Goal: Contribute content: Add original content to the website for others to see

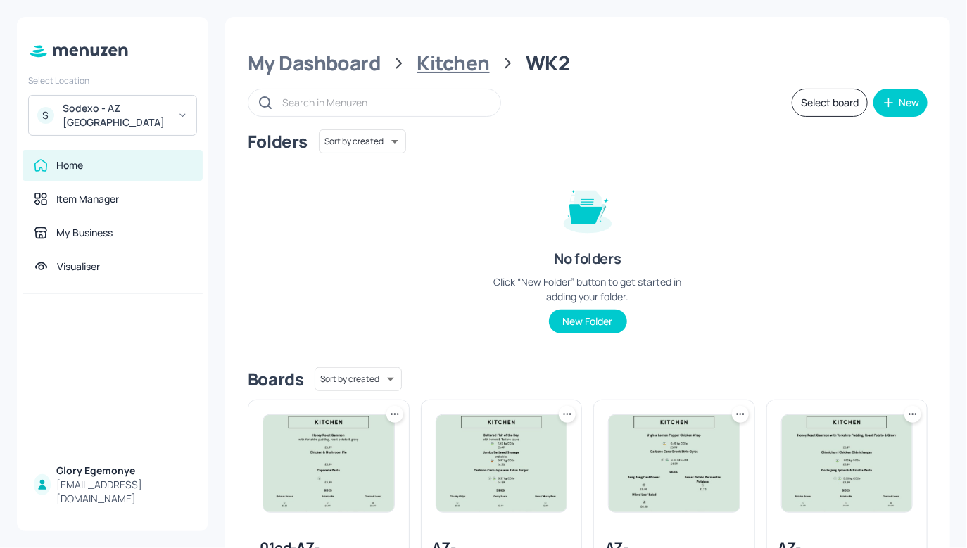
click at [460, 59] on div "Kitchen" at bounding box center [454, 63] width 73 height 25
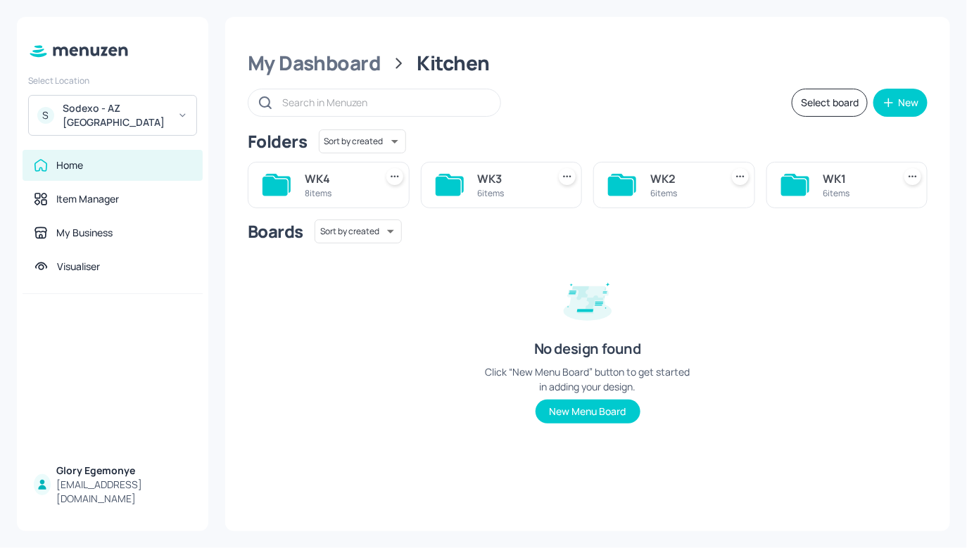
click at [335, 41] on div "My Dashboard Kitchen Select board New Folders Sort by created id ​ WK4 8 items …" at bounding box center [587, 274] width 725 height 515
click at [333, 69] on div "My Dashboard" at bounding box center [314, 63] width 133 height 25
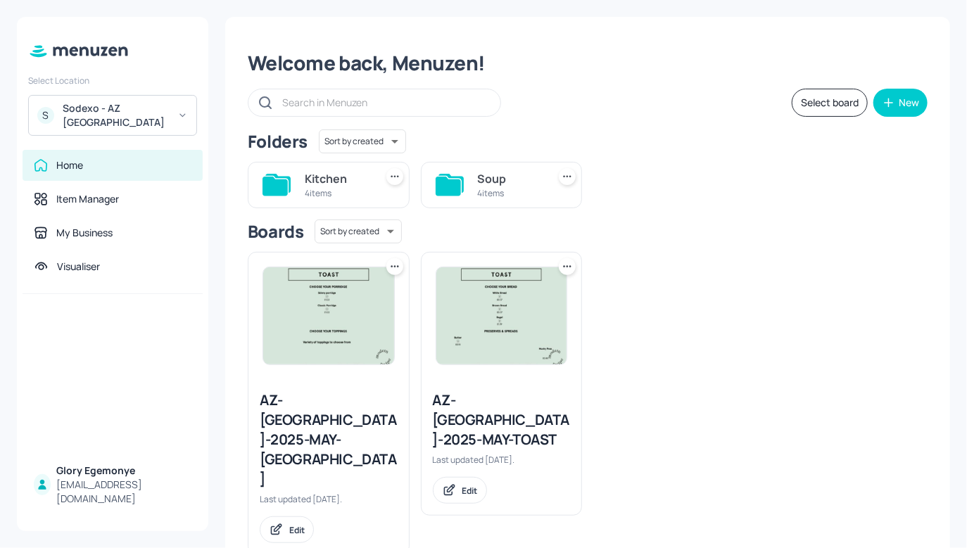
click at [459, 187] on icon at bounding box center [448, 186] width 25 height 19
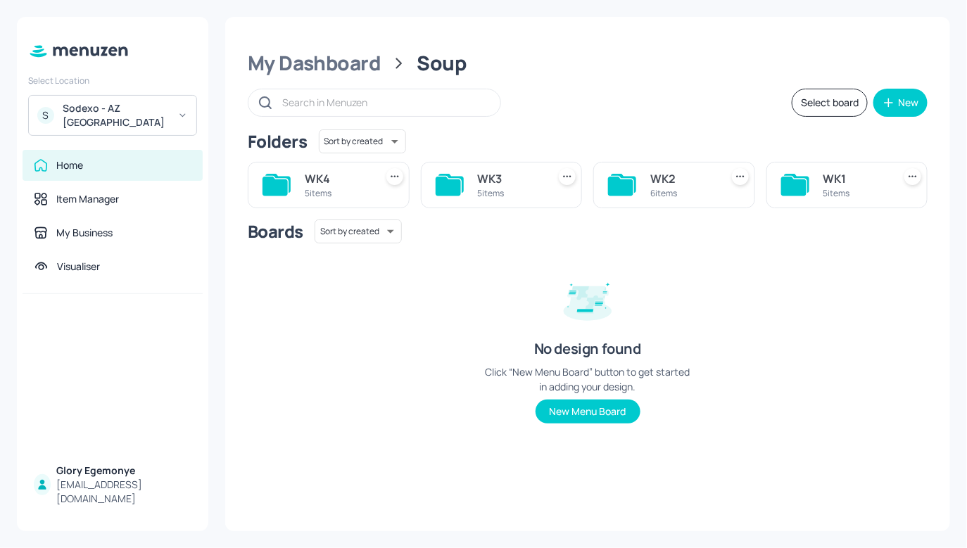
click at [460, 184] on icon at bounding box center [448, 186] width 25 height 19
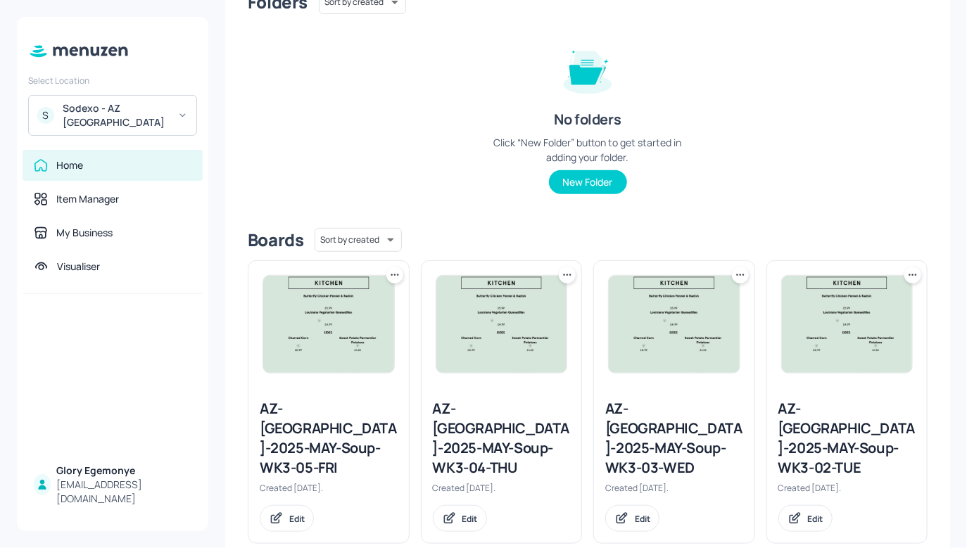
scroll to position [424, 0]
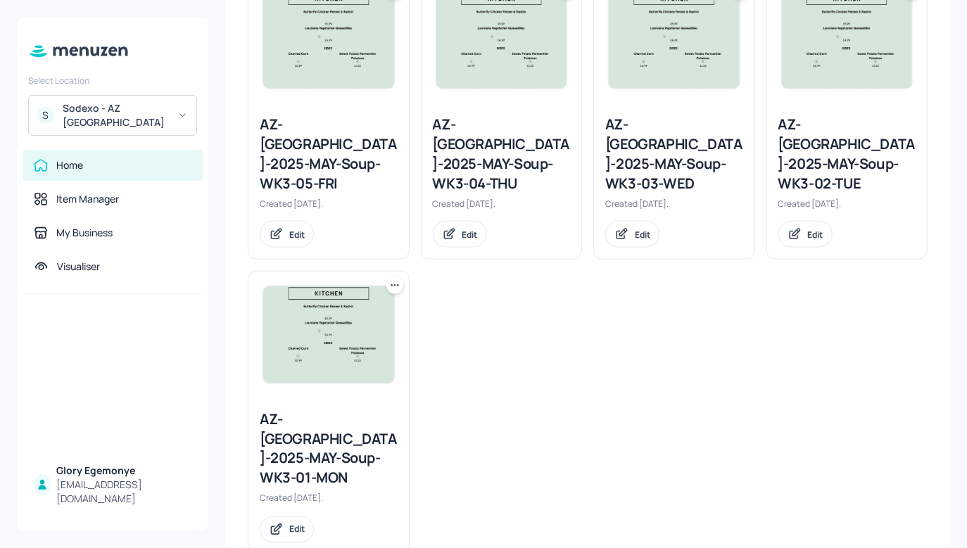
drag, startPoint x: 300, startPoint y: 385, endPoint x: 307, endPoint y: 382, distance: 7.9
click at [302, 399] on div "AZ-[GEOGRAPHIC_DATA]-2025-MAY-Soup-WK3-01-MON Created [DATE]. Edit" at bounding box center [329, 477] width 161 height 156
click at [322, 410] on div "AZ-[GEOGRAPHIC_DATA]-2025-MAY-Soup-WK3-01-MON" at bounding box center [329, 449] width 138 height 79
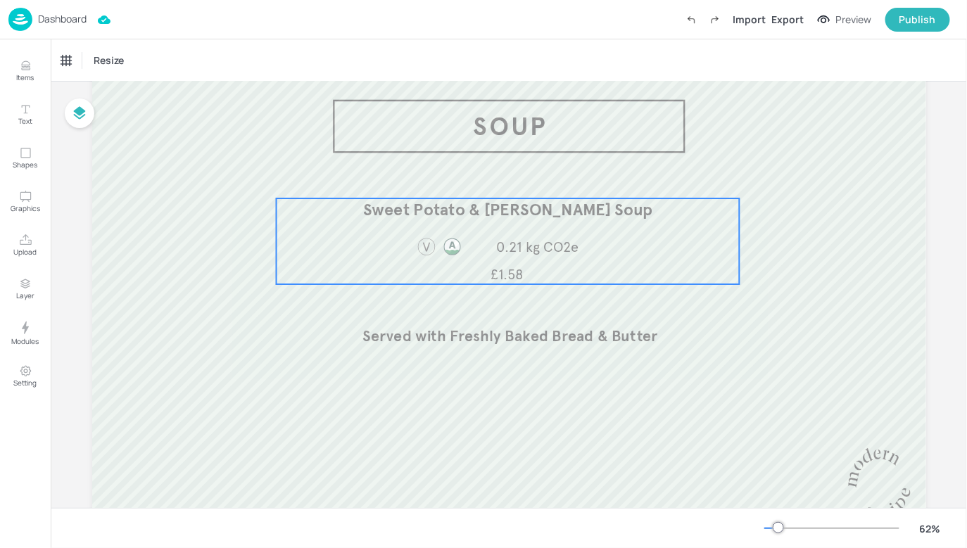
scroll to position [63, 0]
click at [555, 243] on span "0.21 kg CO2e" at bounding box center [537, 246] width 82 height 18
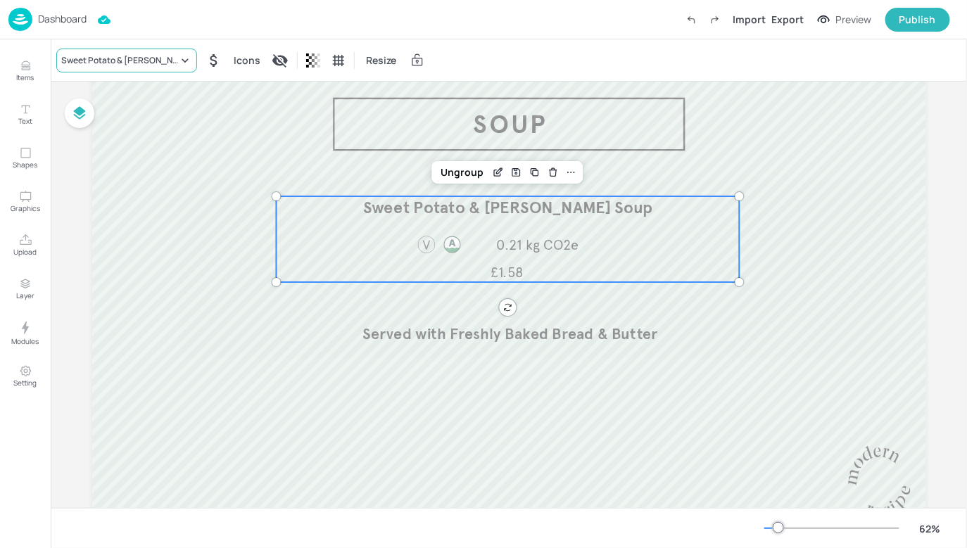
click at [156, 58] on div "Sweet Potato & [PERSON_NAME] Soup" at bounding box center [119, 60] width 117 height 13
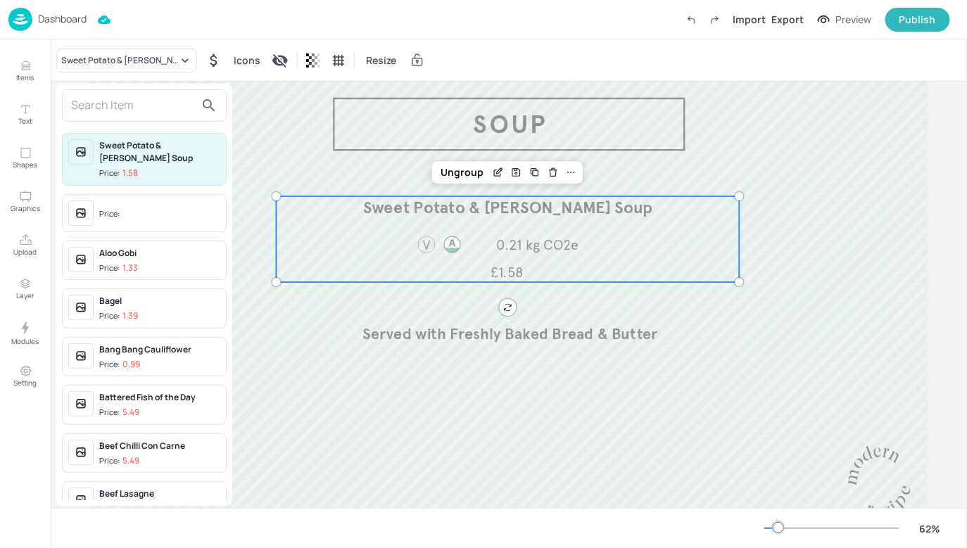
click at [139, 105] on input "text" at bounding box center [133, 105] width 124 height 23
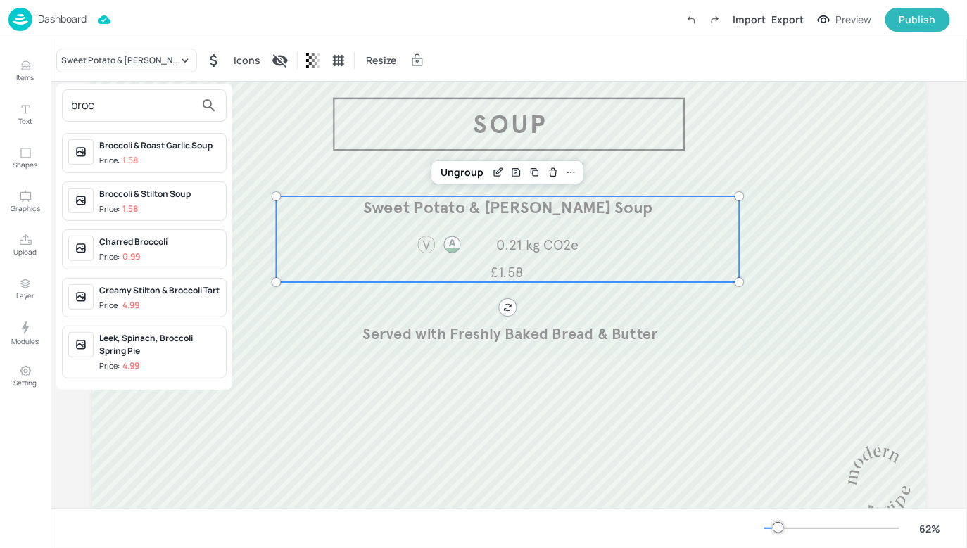
type input "broc"
click at [121, 206] on div "Price: 1.58" at bounding box center [118, 209] width 39 height 12
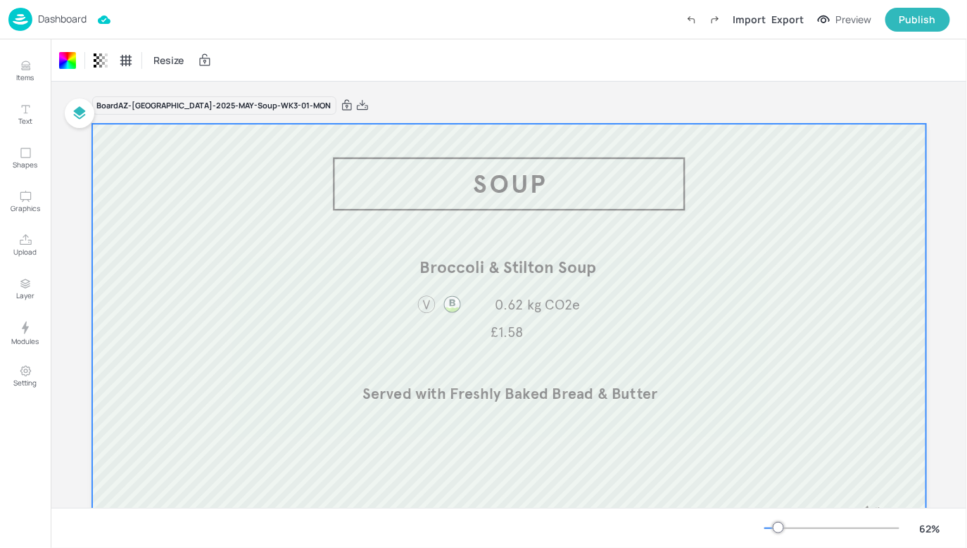
scroll to position [0, 0]
click at [75, 16] on p "Dashboard" at bounding box center [62, 19] width 49 height 10
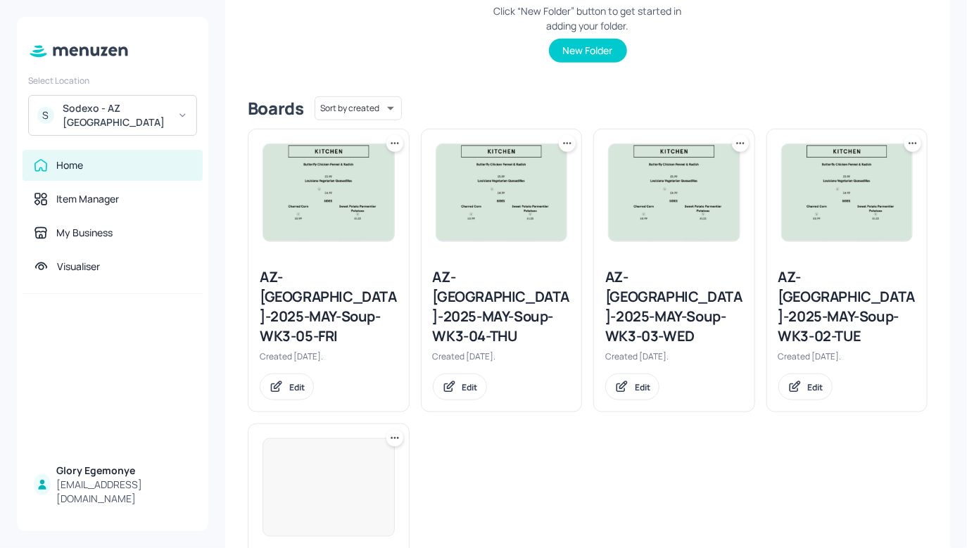
scroll to position [367, 0]
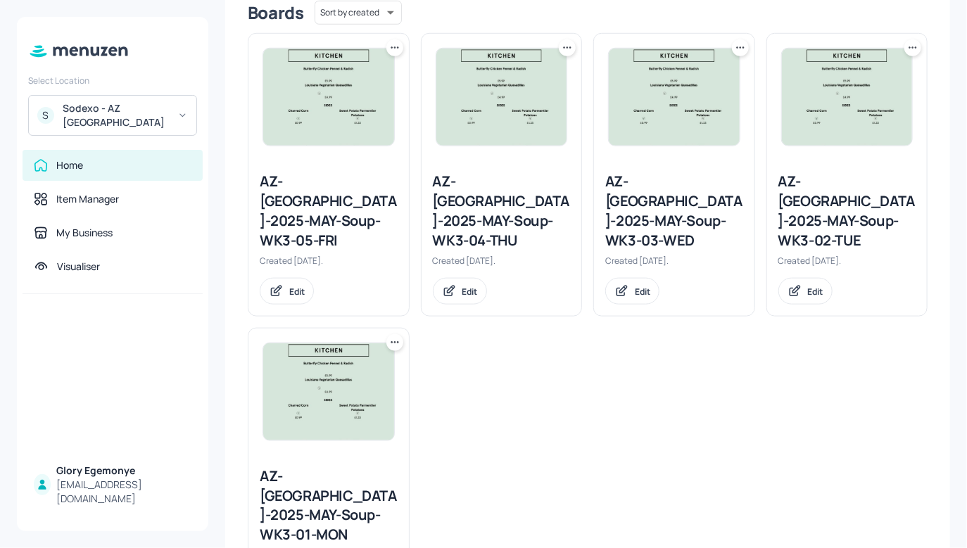
click at [801, 202] on div "AZ-[GEOGRAPHIC_DATA]-2025-MAY-Soup-WK3-02-TUE" at bounding box center [848, 211] width 138 height 79
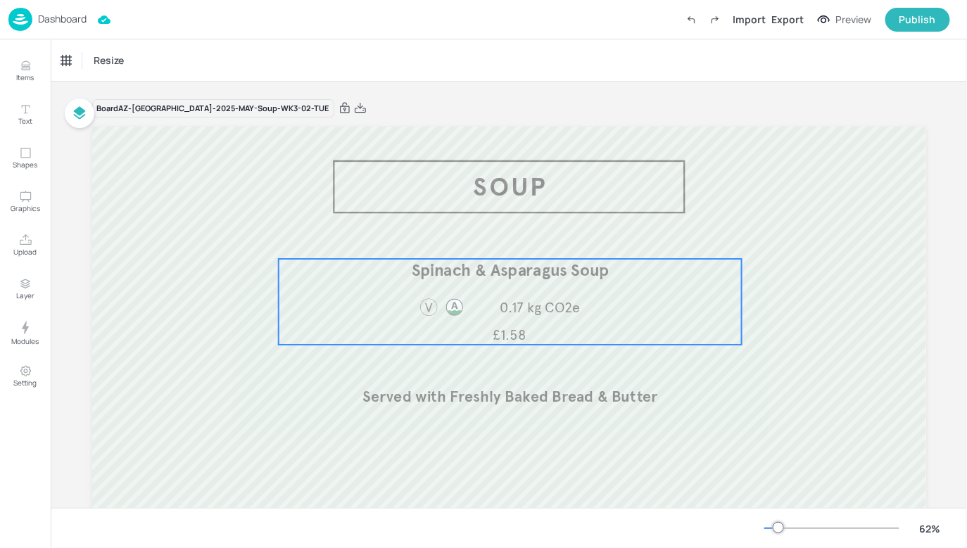
click at [483, 294] on div "Spinach & Asparagus Soup £1.58 0.17 kg CO2e" at bounding box center [509, 302] width 463 height 86
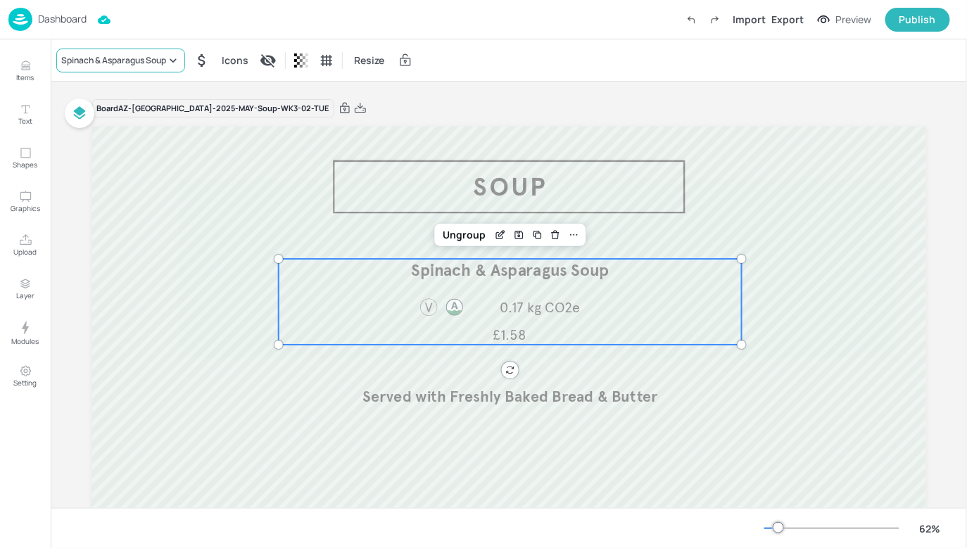
click at [177, 56] on icon at bounding box center [173, 61] width 14 height 14
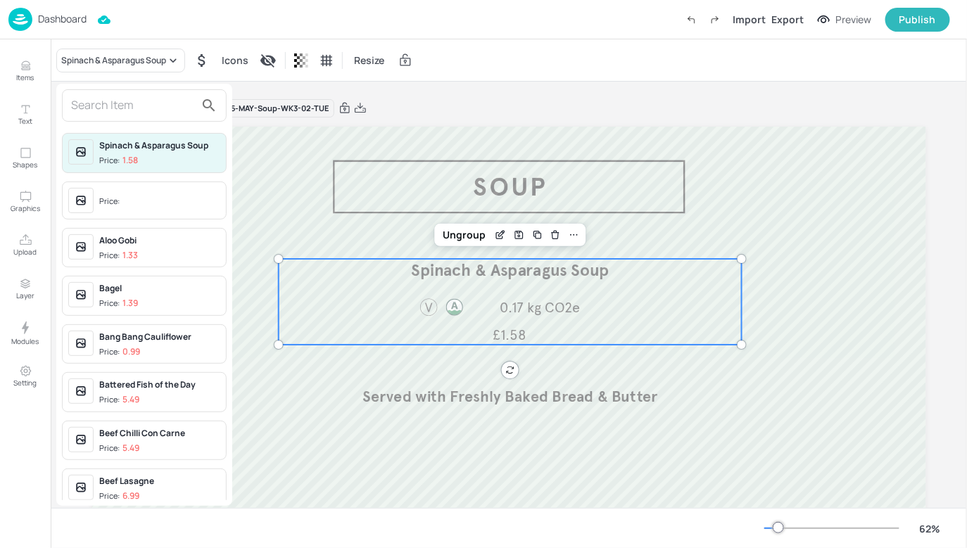
click at [183, 115] on input "text" at bounding box center [133, 105] width 124 height 23
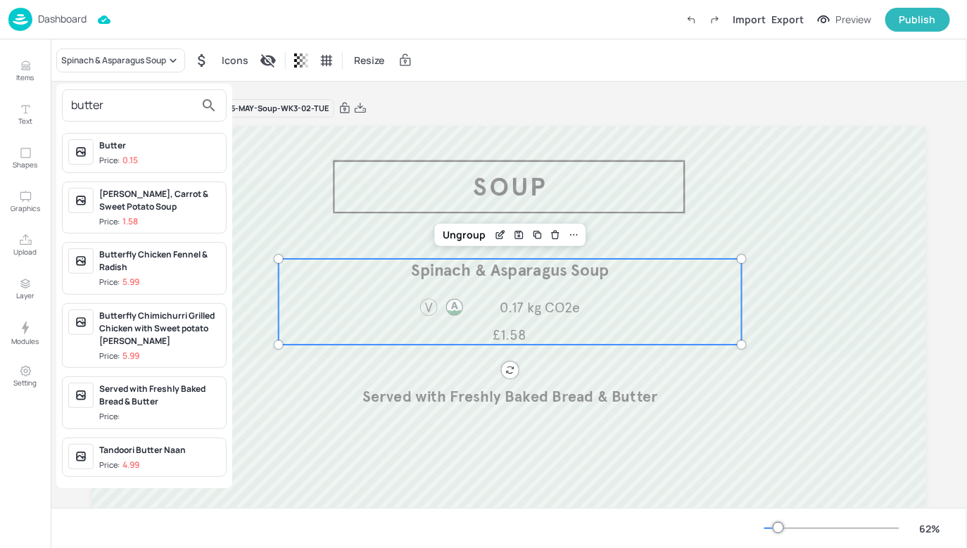
type input "butter"
click at [356, 103] on div at bounding box center [483, 274] width 967 height 548
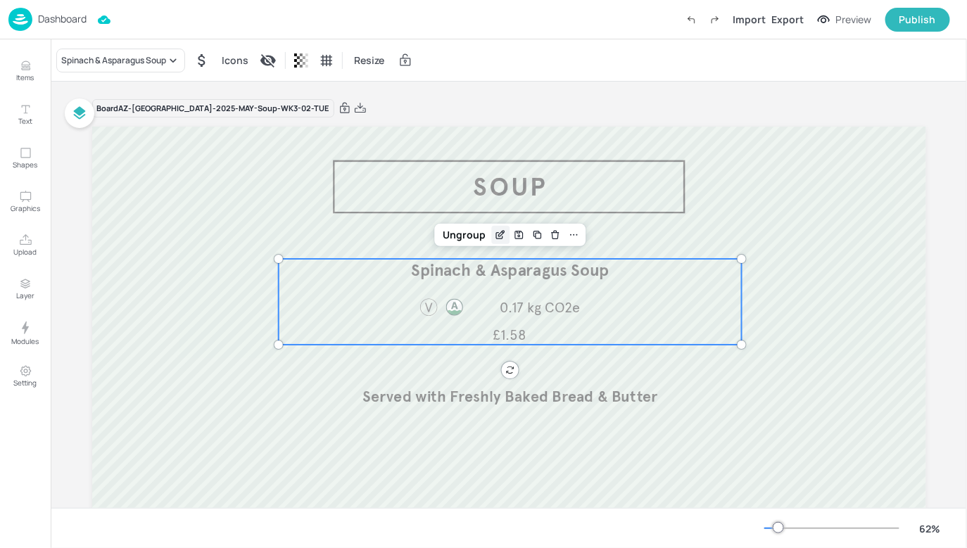
click at [501, 237] on icon "Edit Item" at bounding box center [501, 235] width 12 height 11
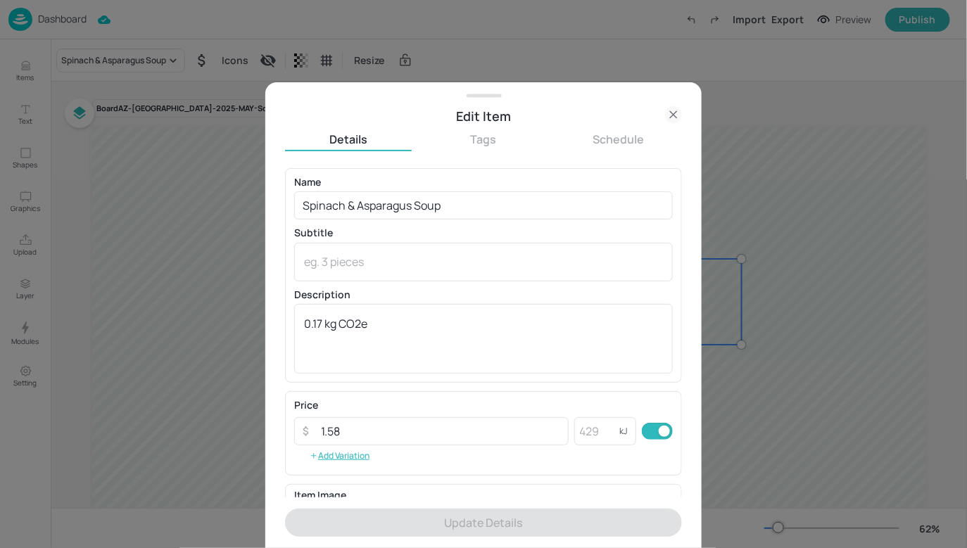
click at [675, 111] on icon at bounding box center [673, 114] width 17 height 17
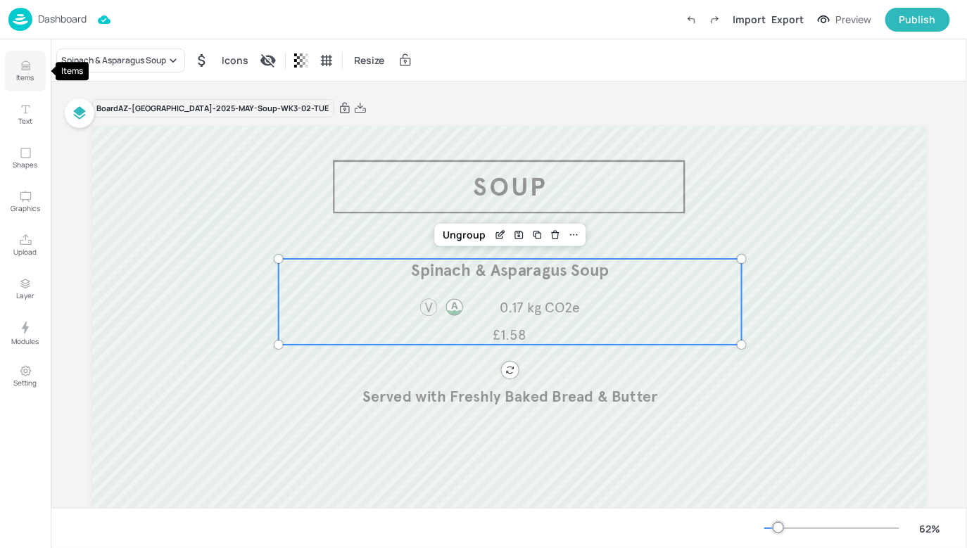
click at [32, 64] on button "Items" at bounding box center [25, 71] width 41 height 41
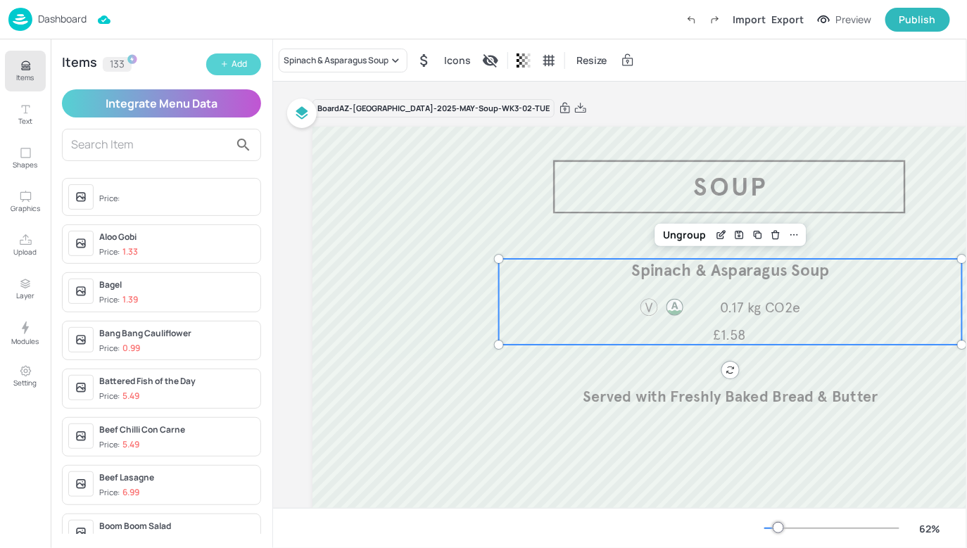
click at [231, 56] on button "Add" at bounding box center [233, 65] width 55 height 22
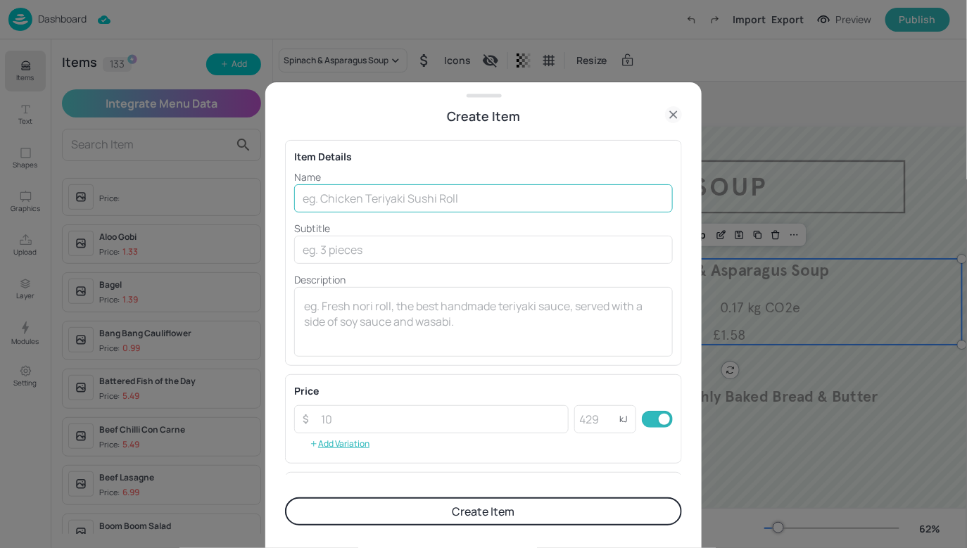
click at [479, 198] on input "text" at bounding box center [483, 198] width 379 height 28
type input "Butt"
click at [673, 107] on icon at bounding box center [673, 114] width 17 height 17
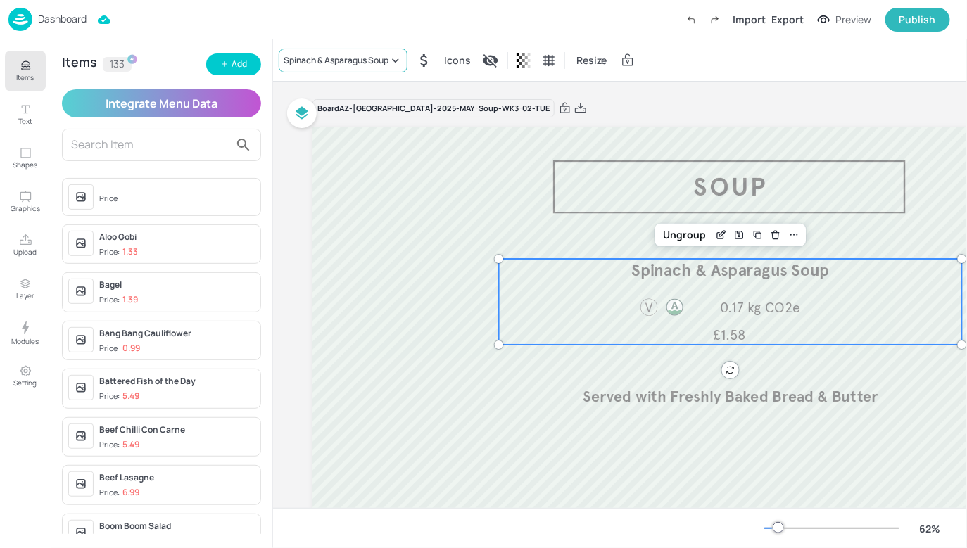
click at [346, 59] on div "Spinach & Asparagus Soup" at bounding box center [336, 60] width 105 height 13
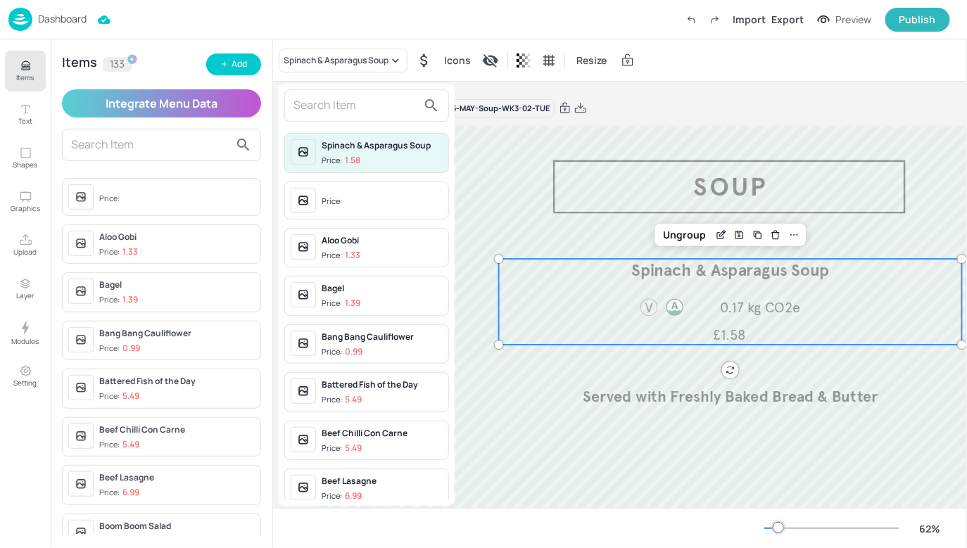
click at [347, 103] on input "text" at bounding box center [356, 105] width 124 height 23
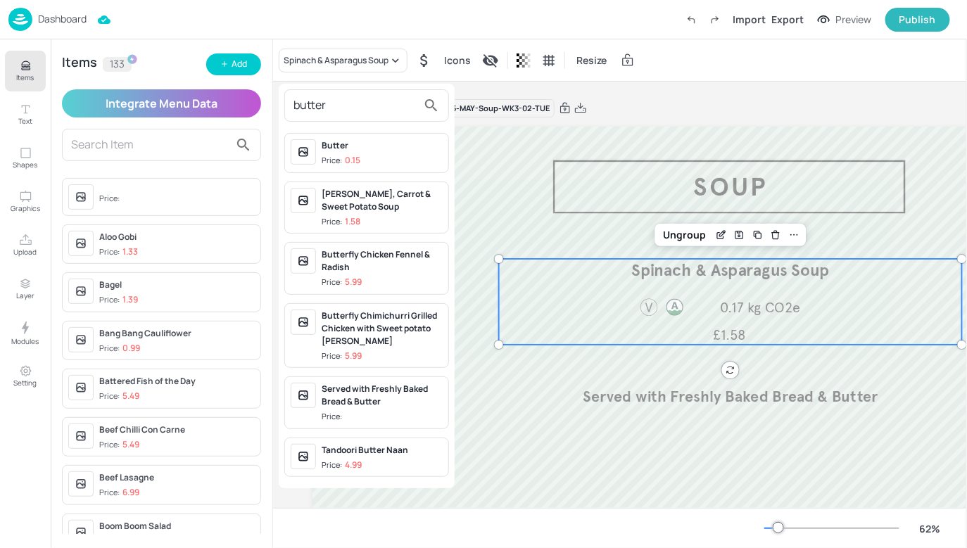
drag, startPoint x: 327, startPoint y: 106, endPoint x: 280, endPoint y: 106, distance: 47.2
click at [280, 106] on div "butter Butter Price: 0.15 [PERSON_NAME], Carrot & Sweet Potato Soup Price: 1.58…" at bounding box center [367, 286] width 176 height 405
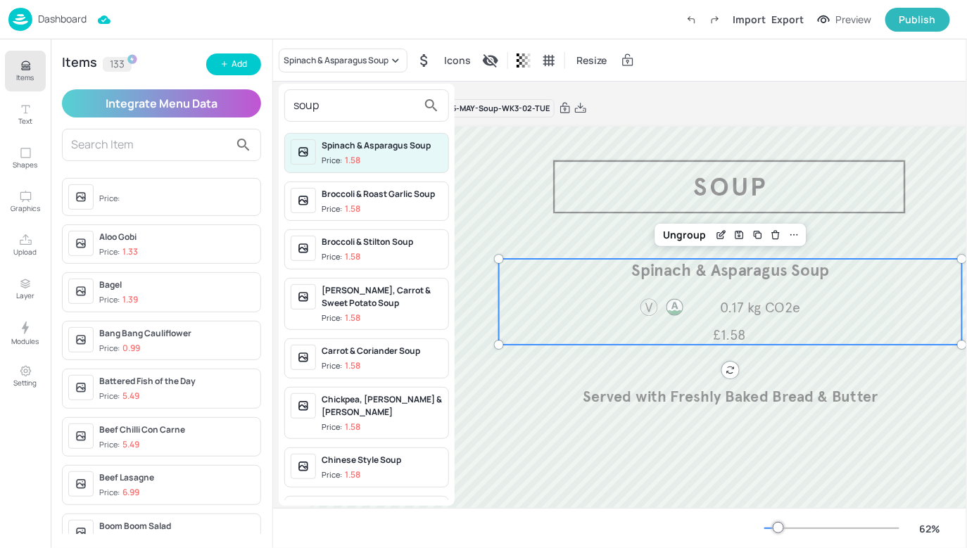
type input "soup"
click at [584, 118] on div at bounding box center [483, 274] width 967 height 548
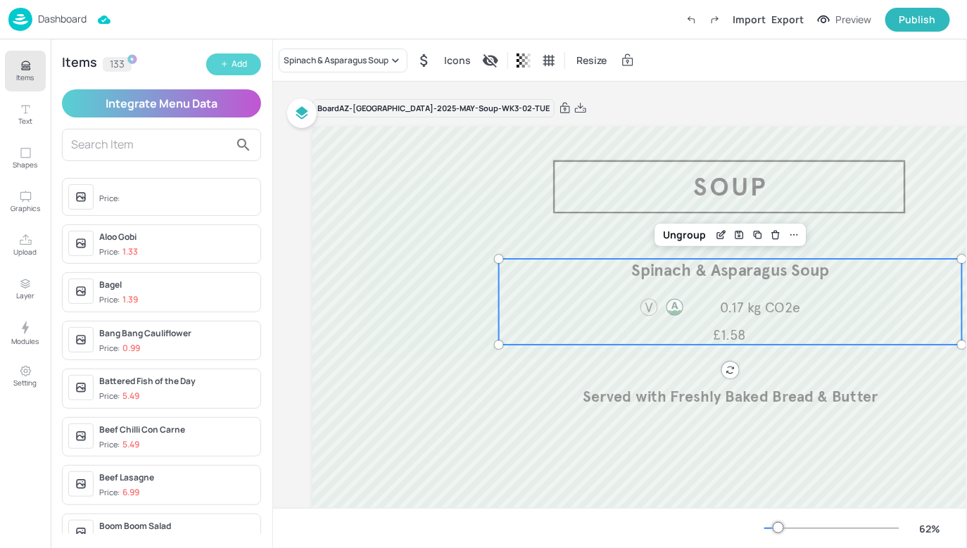
click at [243, 64] on div "Add" at bounding box center [239, 64] width 15 height 13
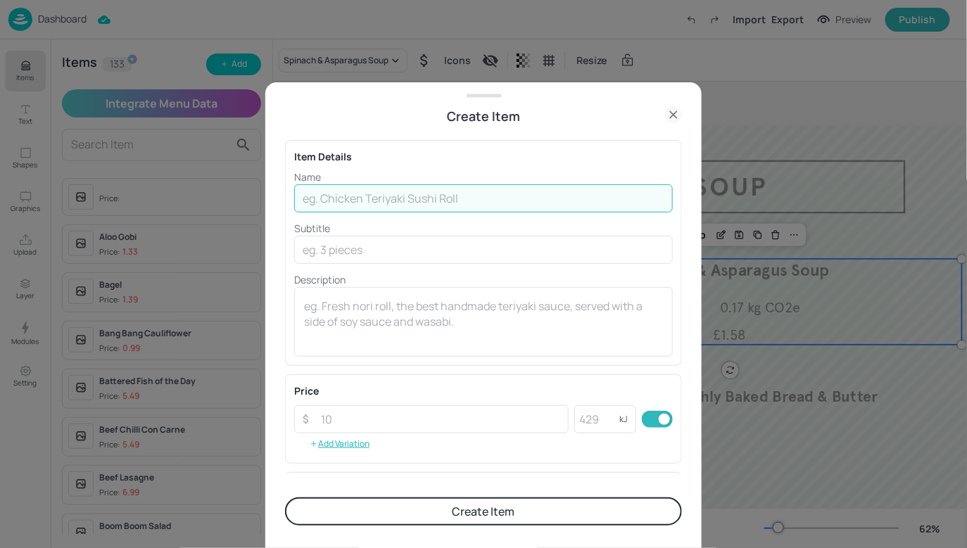
click at [470, 191] on input "text" at bounding box center [483, 198] width 379 height 28
click at [342, 195] on input "Butter Bean & Veg Soup" at bounding box center [483, 198] width 379 height 28
click at [393, 197] on input "Butter Bean & Veg Soup" at bounding box center [483, 198] width 379 height 28
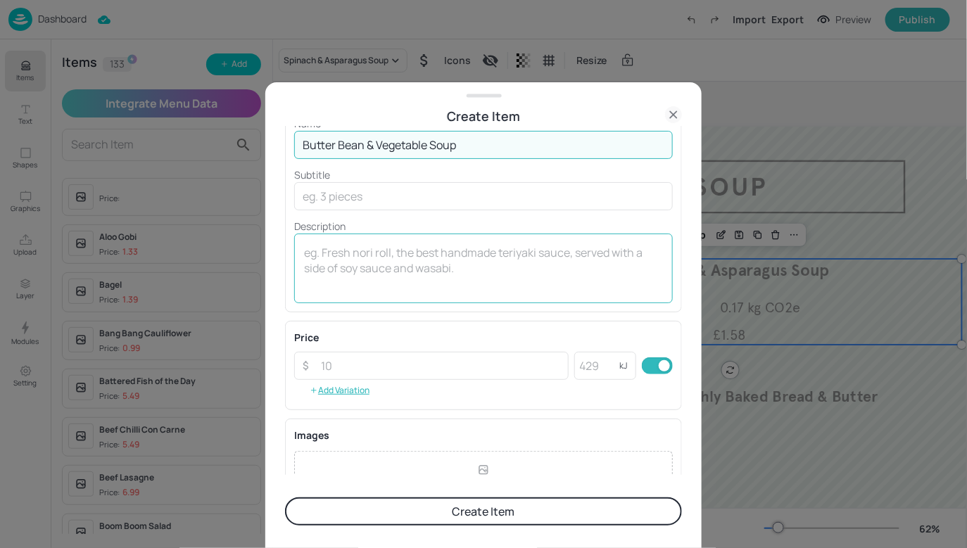
scroll to position [68, 0]
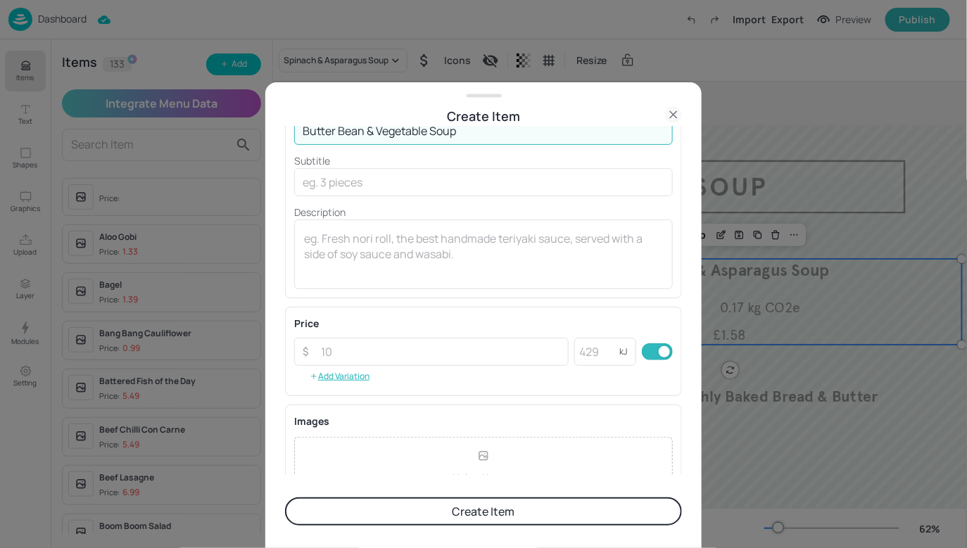
type input "Butter Bean & Vegetable Soup"
click at [408, 334] on div "Price ​ ​ kJ ​ Add Variation" at bounding box center [483, 351] width 379 height 71
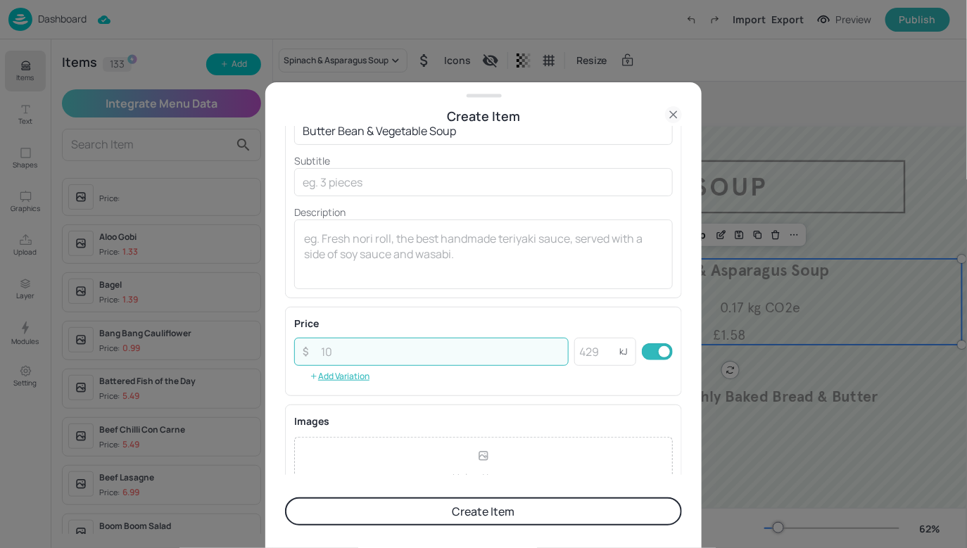
click at [399, 352] on input "number" at bounding box center [441, 352] width 256 height 28
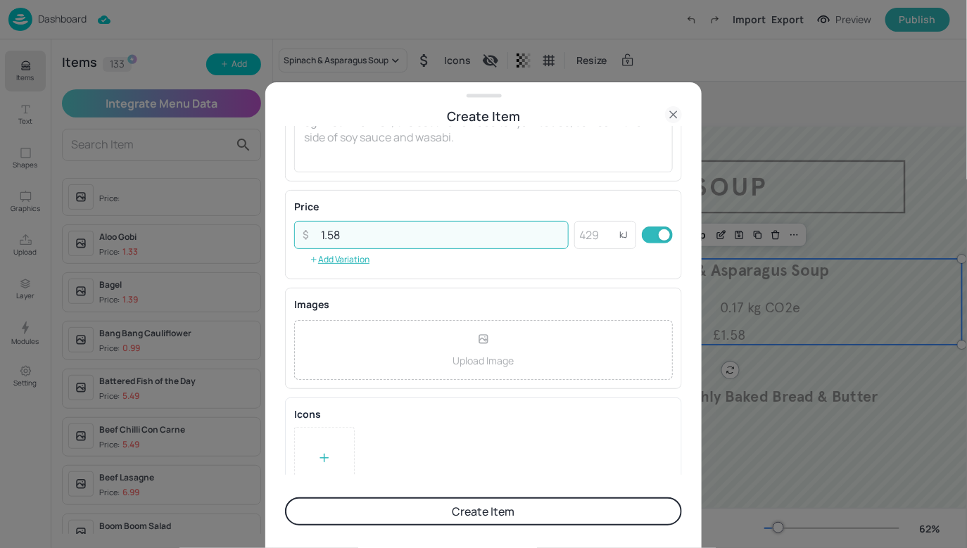
scroll to position [191, 0]
type input "1.58"
click at [322, 442] on div at bounding box center [325, 452] width 14 height 21
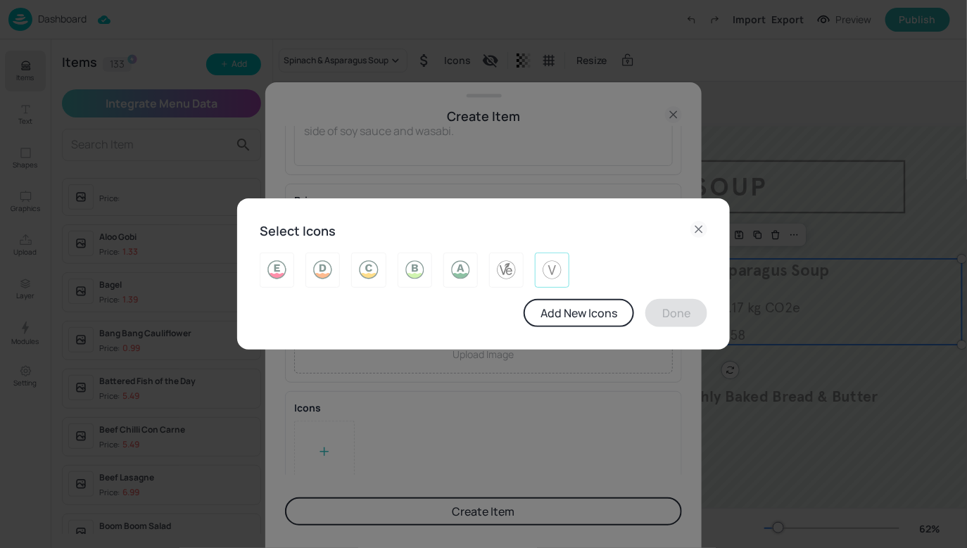
click at [557, 261] on img at bounding box center [552, 270] width 22 height 23
click at [662, 314] on button "Done" at bounding box center [677, 313] width 62 height 28
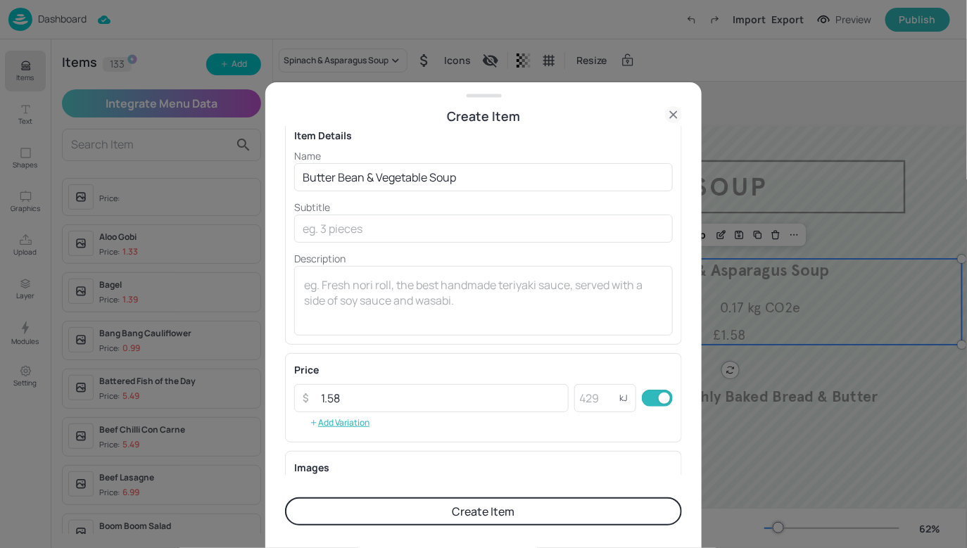
scroll to position [0, 0]
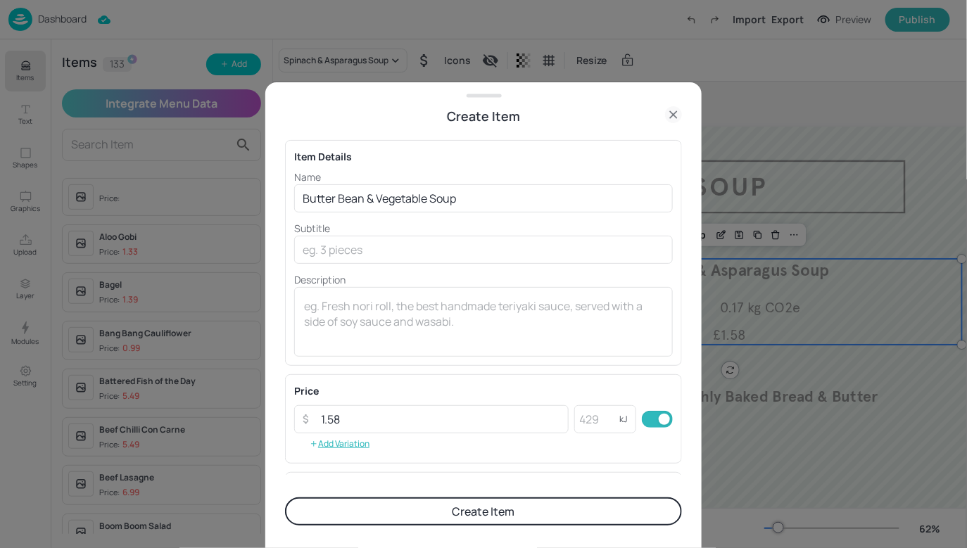
click at [460, 507] on button "Create Item" at bounding box center [483, 512] width 397 height 28
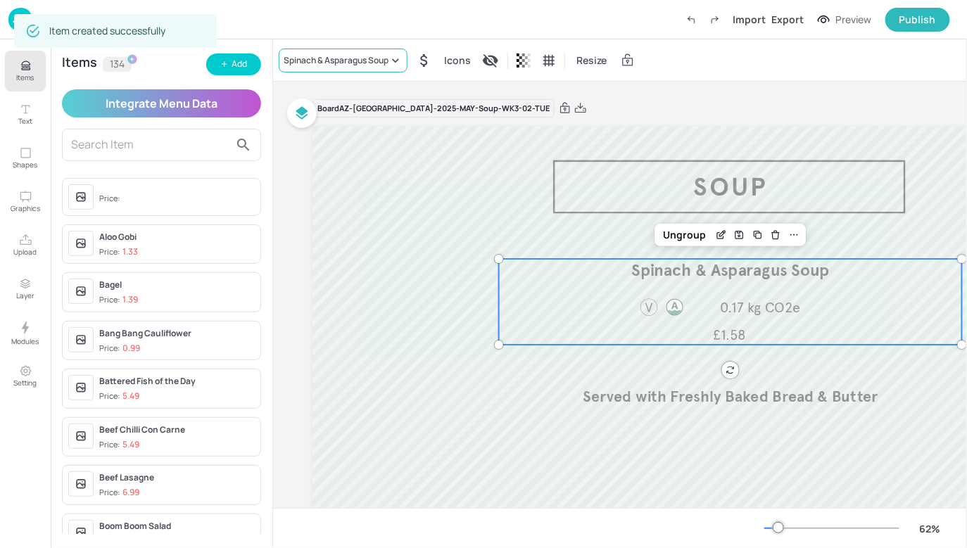
click at [396, 58] on icon at bounding box center [396, 61] width 14 height 14
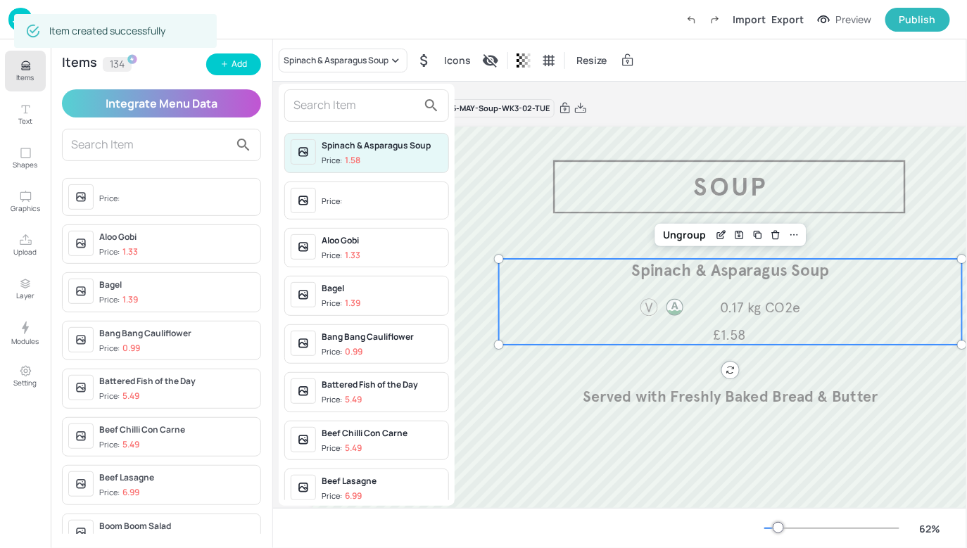
click at [363, 99] on input "text" at bounding box center [356, 105] width 124 height 23
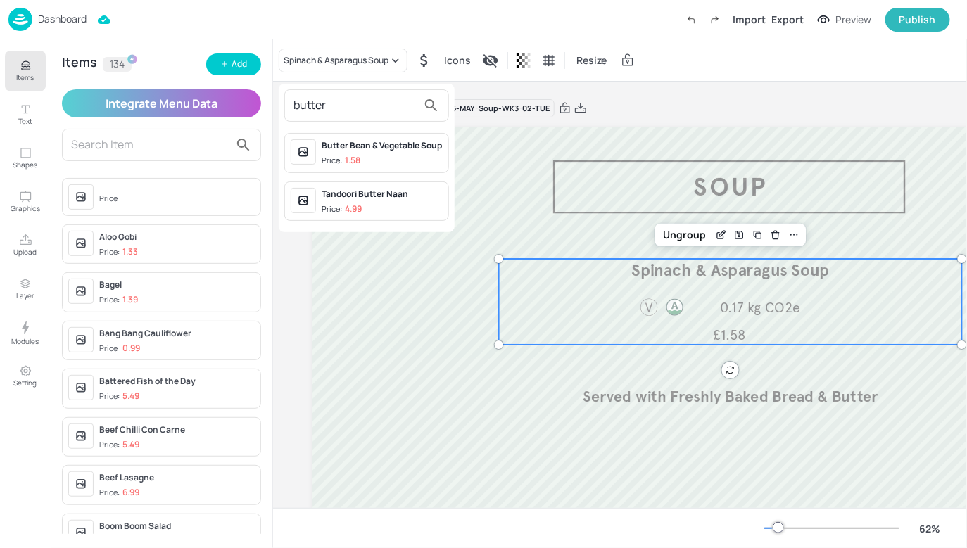
type input "butter"
click at [379, 147] on div "Butter Bean & Vegetable Soup" at bounding box center [382, 145] width 121 height 13
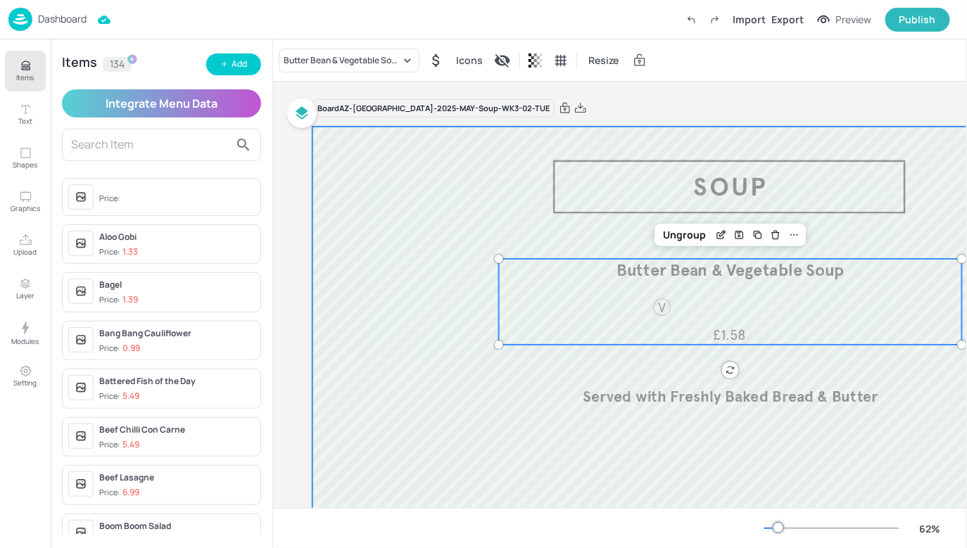
click at [613, 437] on div at bounding box center [730, 362] width 834 height 470
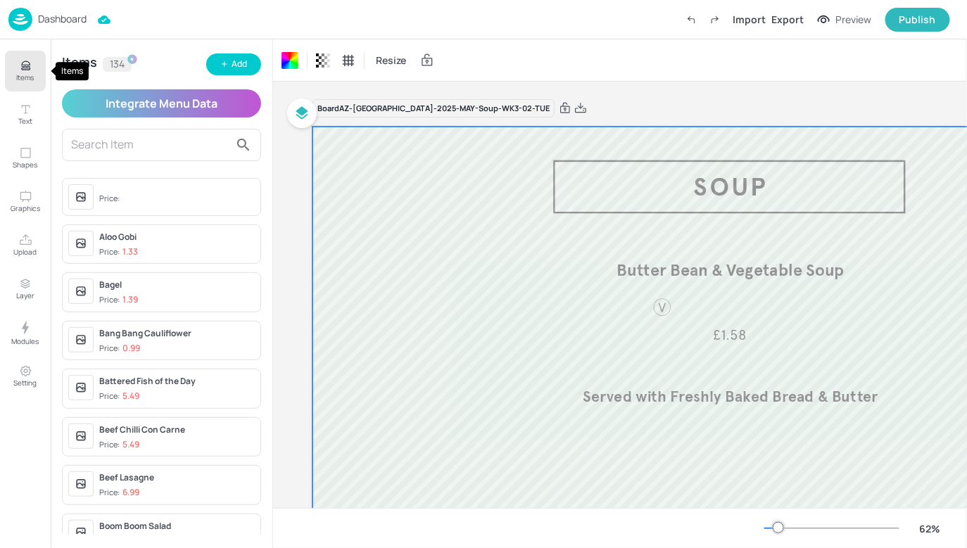
click at [8, 70] on button "Items" at bounding box center [25, 71] width 41 height 41
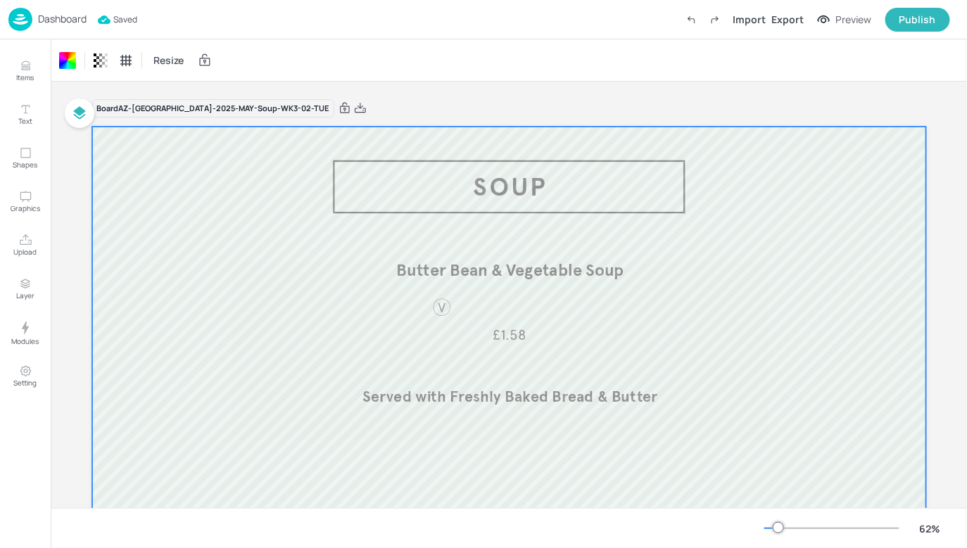
click at [75, 20] on p "Dashboard" at bounding box center [62, 19] width 49 height 10
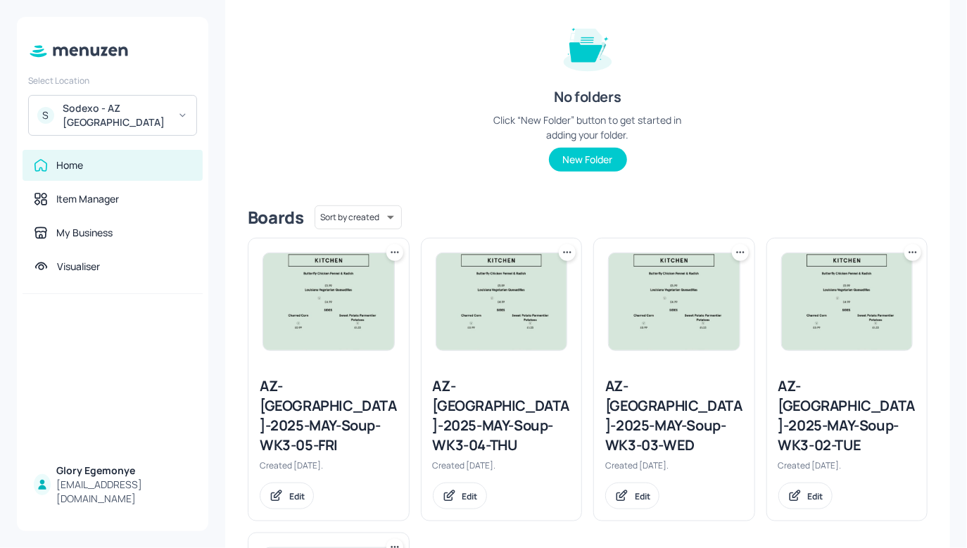
scroll to position [169, 0]
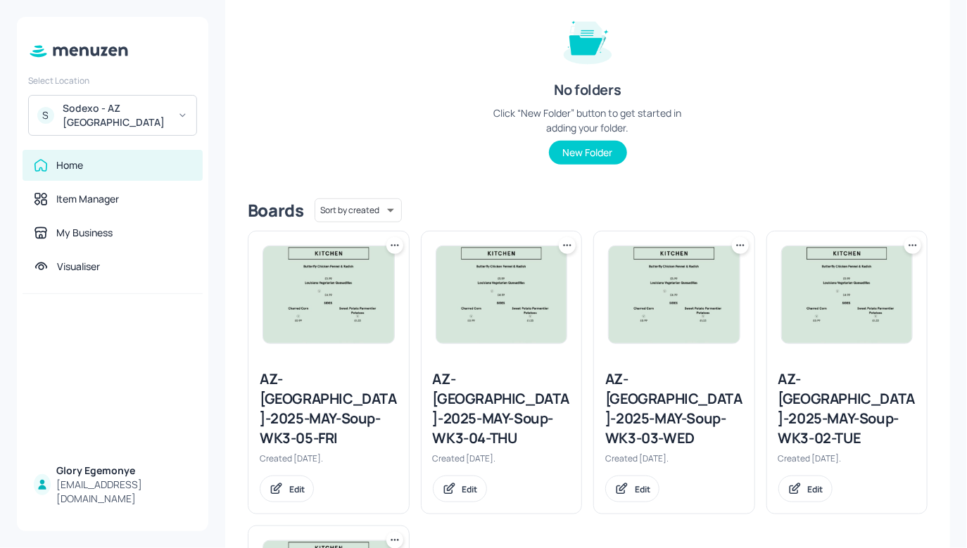
click at [639, 387] on div "AZ-[GEOGRAPHIC_DATA]-2025-MAY-Soup-WK3-03-WED" at bounding box center [675, 409] width 138 height 79
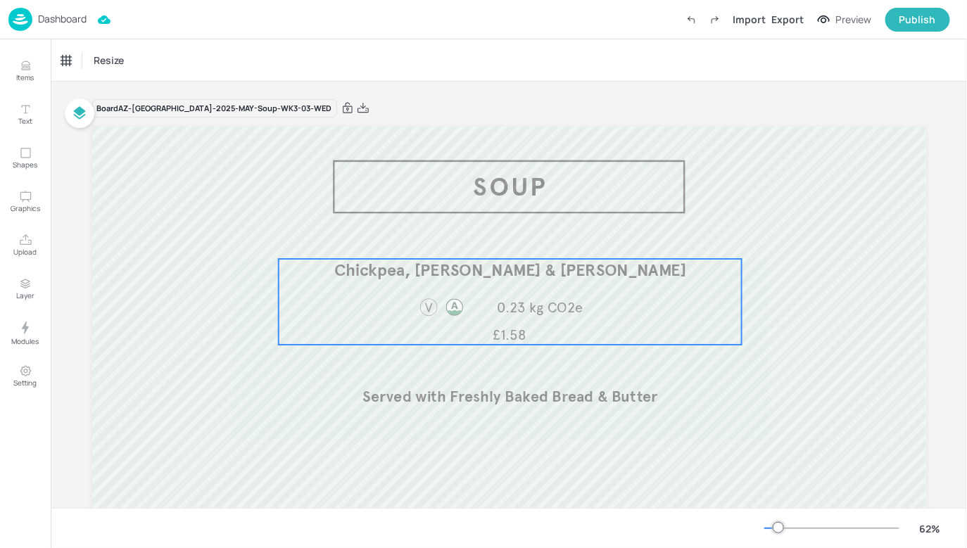
click at [603, 322] on div "Chickpea, [PERSON_NAME] & [PERSON_NAME] Soup £1.58 0.23 kg CO2e" at bounding box center [509, 302] width 463 height 86
click at [172, 46] on div "Chickpea, [PERSON_NAME] & [PERSON_NAME] Soup Icons Resize" at bounding box center [509, 60] width 917 height 42
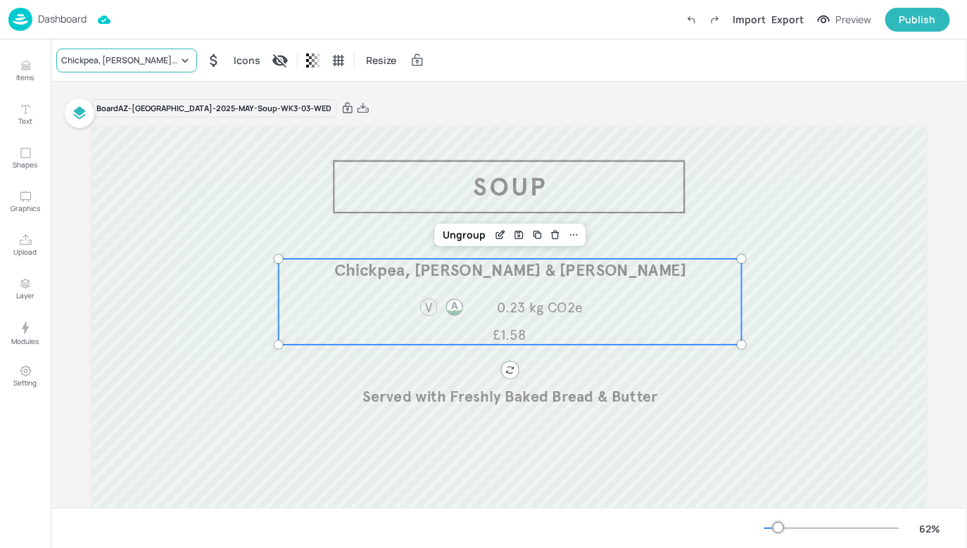
click at [161, 59] on div "Chickpea, [PERSON_NAME] & [PERSON_NAME]" at bounding box center [119, 60] width 117 height 13
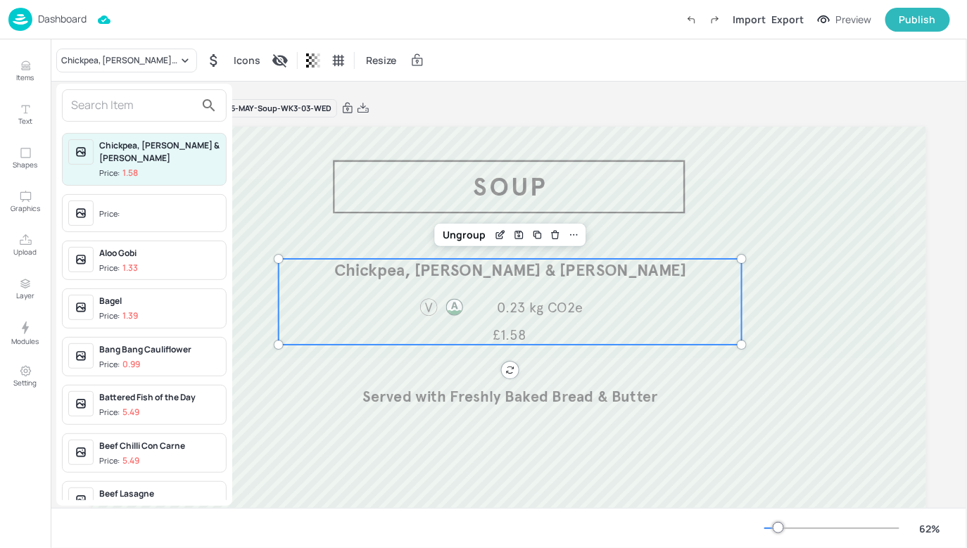
click at [148, 96] on input "text" at bounding box center [133, 105] width 124 height 23
click at [70, 20] on div at bounding box center [483, 274] width 967 height 548
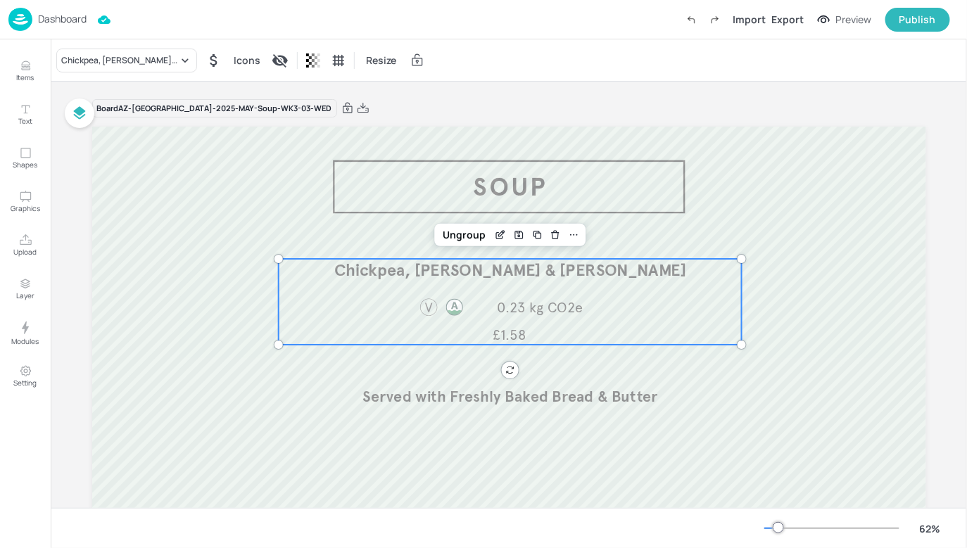
click at [76, 15] on p "Dashboard" at bounding box center [62, 19] width 49 height 10
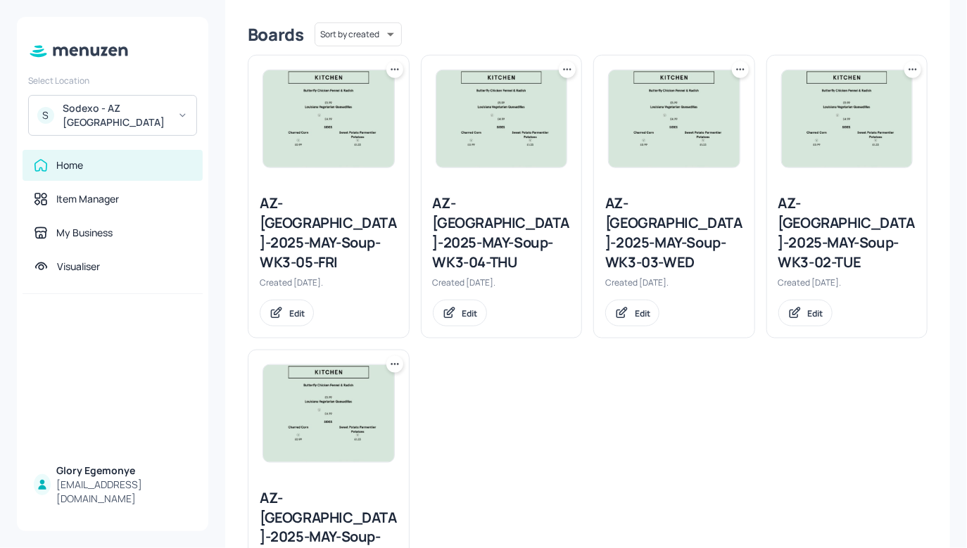
scroll to position [401, 0]
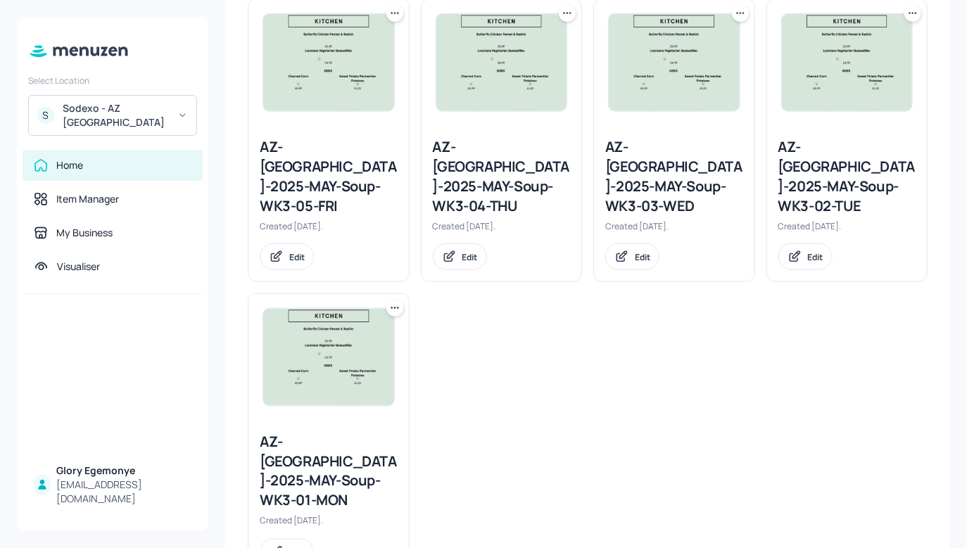
click at [344, 432] on div "AZ-[GEOGRAPHIC_DATA]-2025-MAY-Soup-WK3-01-MON" at bounding box center [329, 471] width 138 height 79
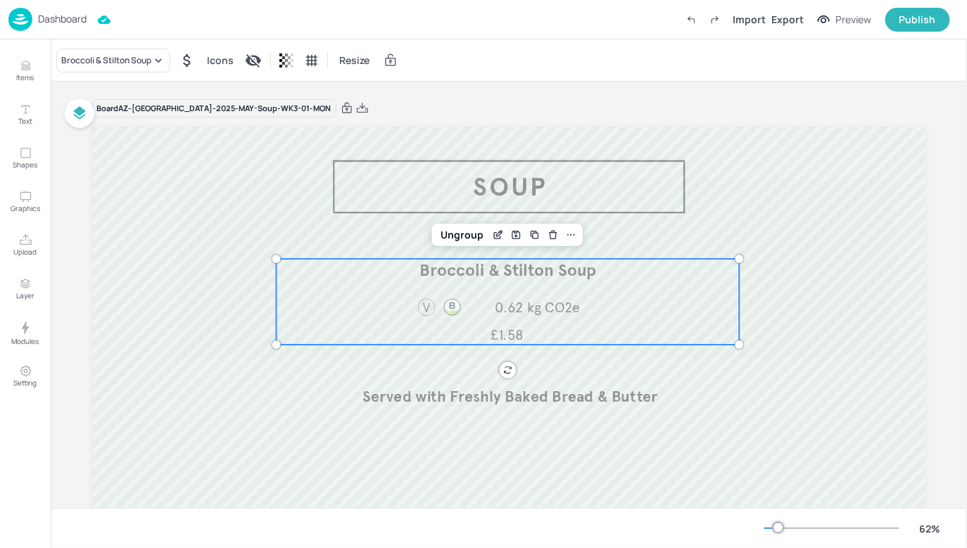
click at [541, 303] on span "0.62 kg CO2e" at bounding box center [537, 308] width 85 height 18
click at [161, 68] on div "Broccoli & Stilton Soup" at bounding box center [113, 61] width 114 height 24
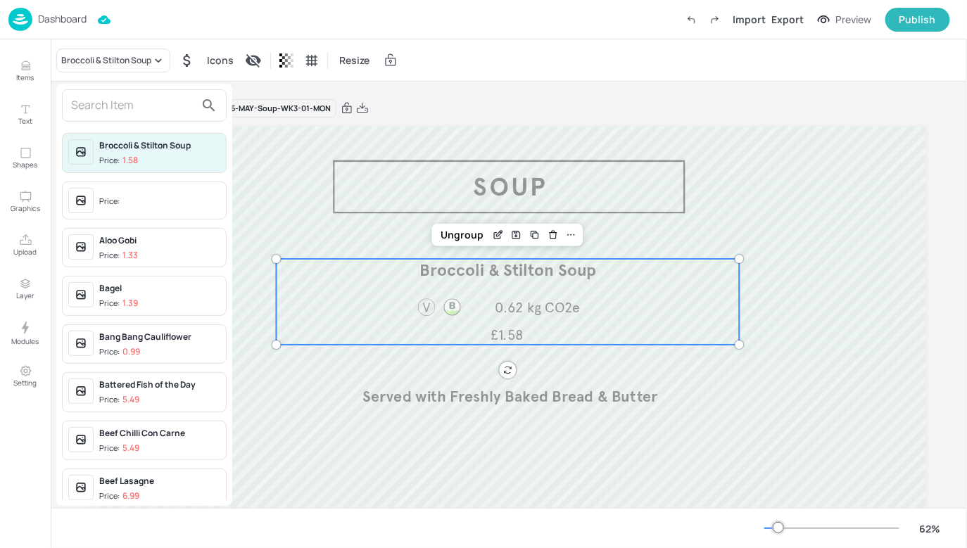
click at [162, 107] on input "text" at bounding box center [133, 105] width 124 height 23
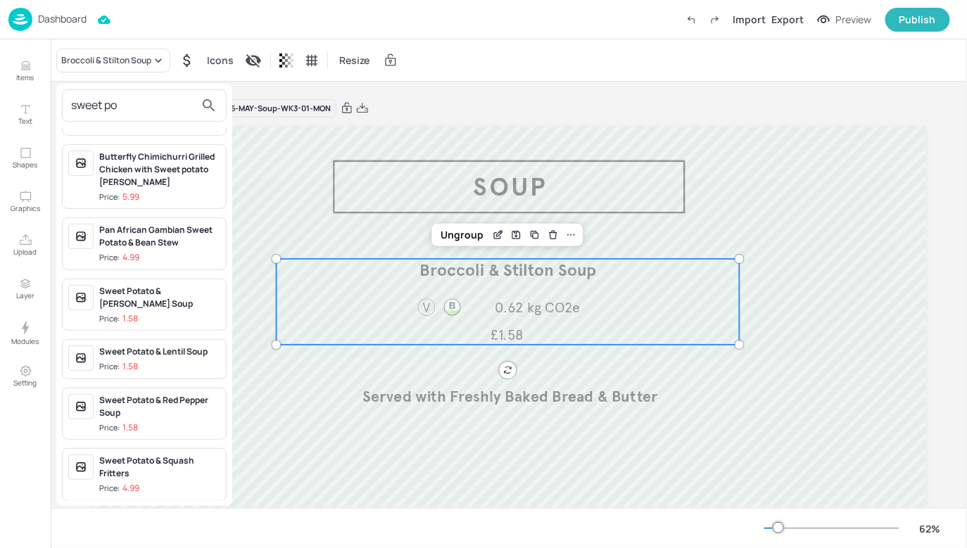
scroll to position [57, 0]
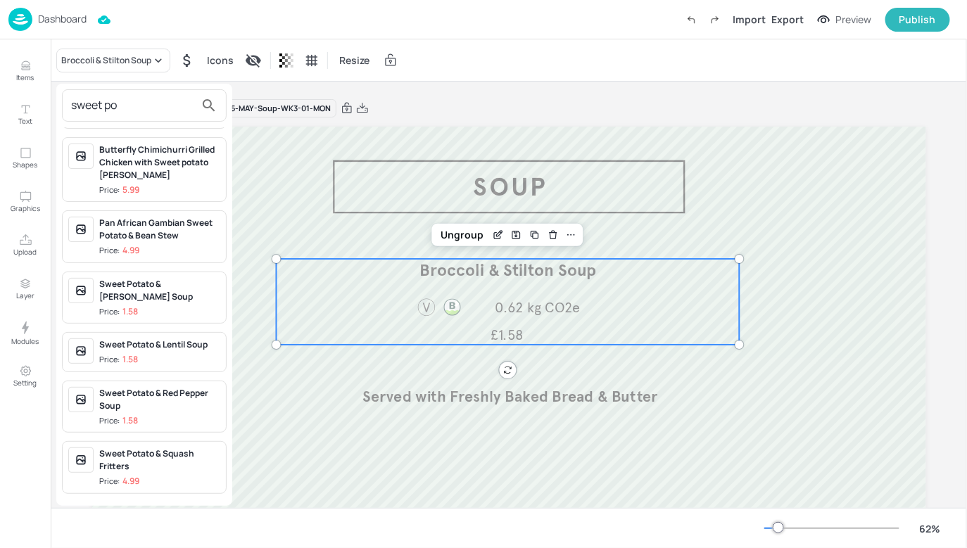
type input "sweet po"
click at [167, 294] on div "Sweet Potato & [PERSON_NAME] Soup" at bounding box center [159, 290] width 121 height 25
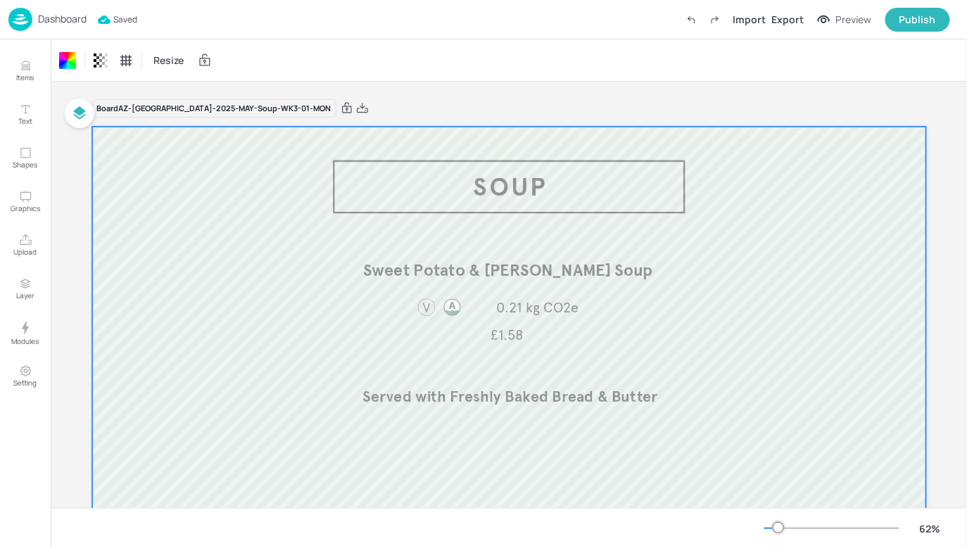
click at [53, 19] on p "Dashboard" at bounding box center [62, 19] width 49 height 10
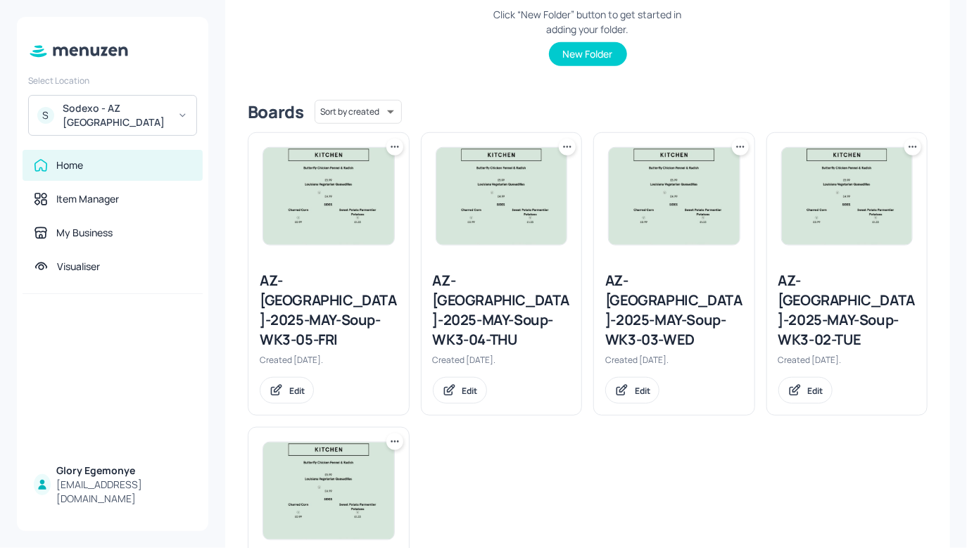
scroll to position [291, 0]
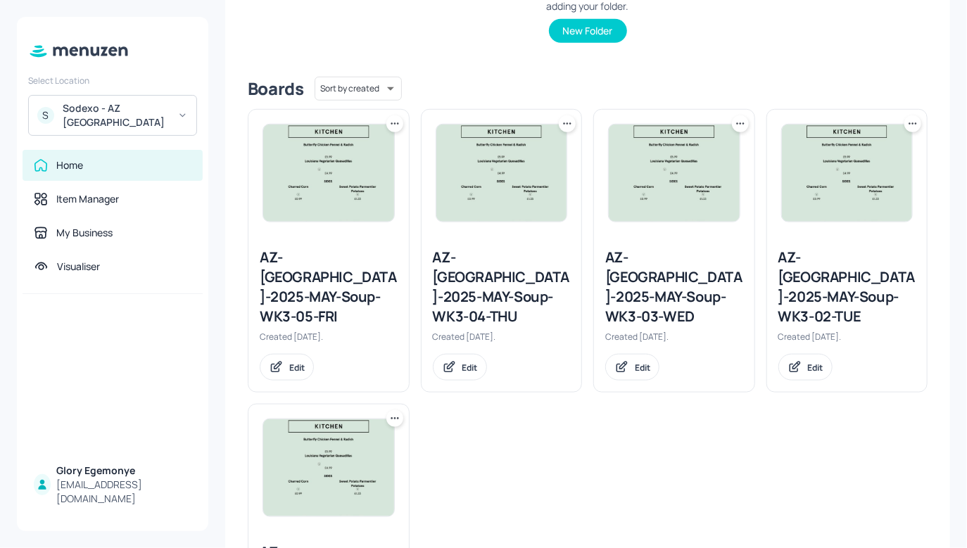
click at [832, 255] on div "AZ-[GEOGRAPHIC_DATA]-2025-MAY-Soup-WK3-02-TUE" at bounding box center [848, 287] width 138 height 79
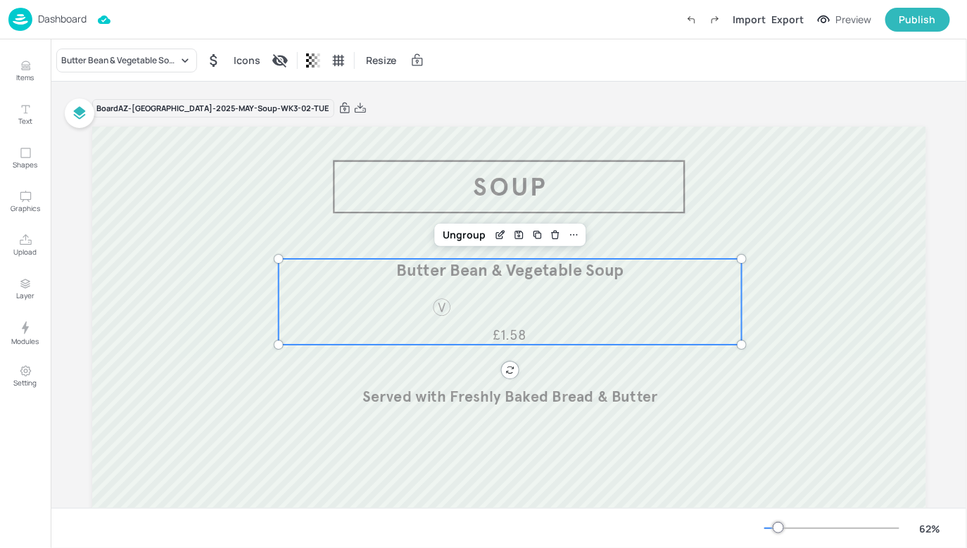
click at [501, 308] on div "Butter Bean & Vegetable Soup £1.58" at bounding box center [509, 302] width 463 height 86
click at [167, 57] on div "Butter Bean & Vegetable Soup" at bounding box center [119, 60] width 117 height 13
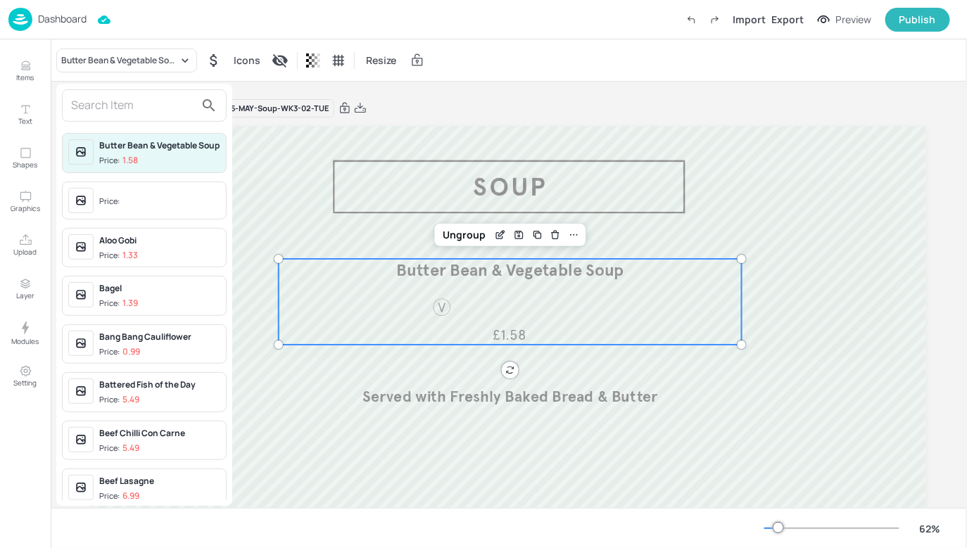
click at [158, 113] on input "text" at bounding box center [133, 105] width 124 height 23
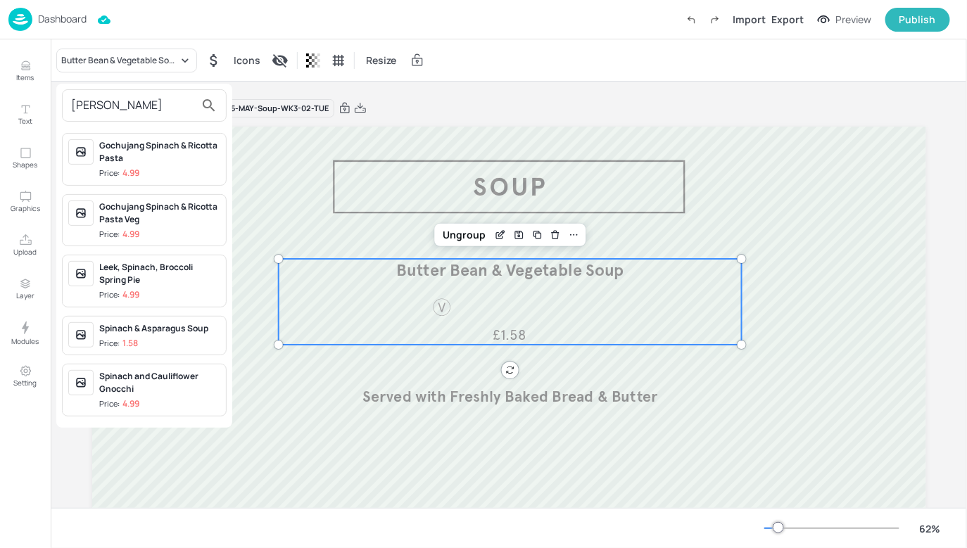
type input "[PERSON_NAME]"
click at [138, 326] on div "Spinach & Asparagus Soup" at bounding box center [159, 328] width 121 height 13
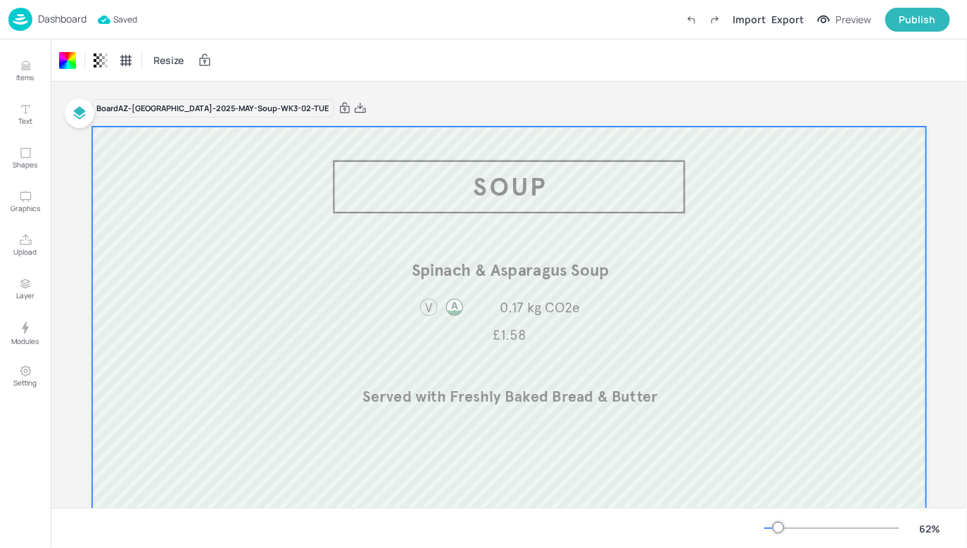
click at [71, 16] on p "Dashboard" at bounding box center [62, 19] width 49 height 10
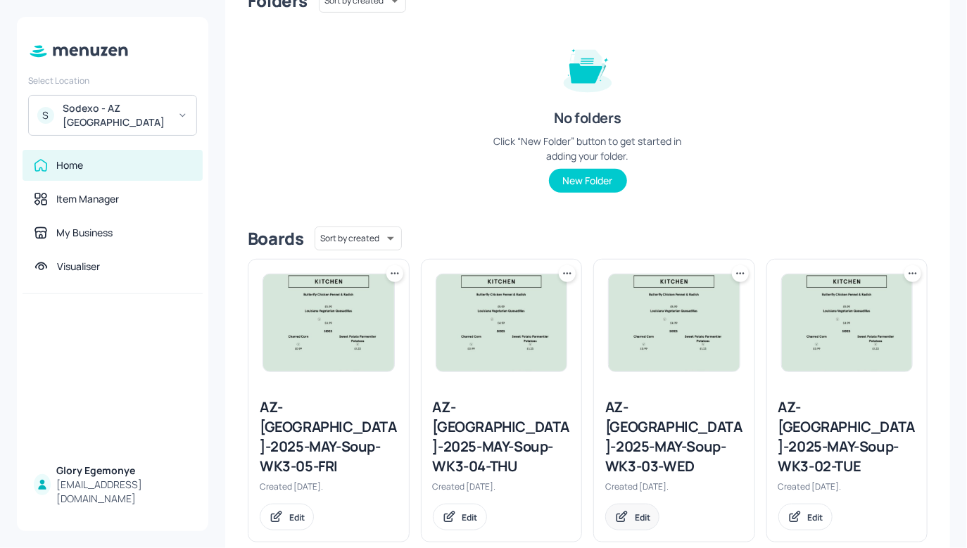
scroll to position [293, 0]
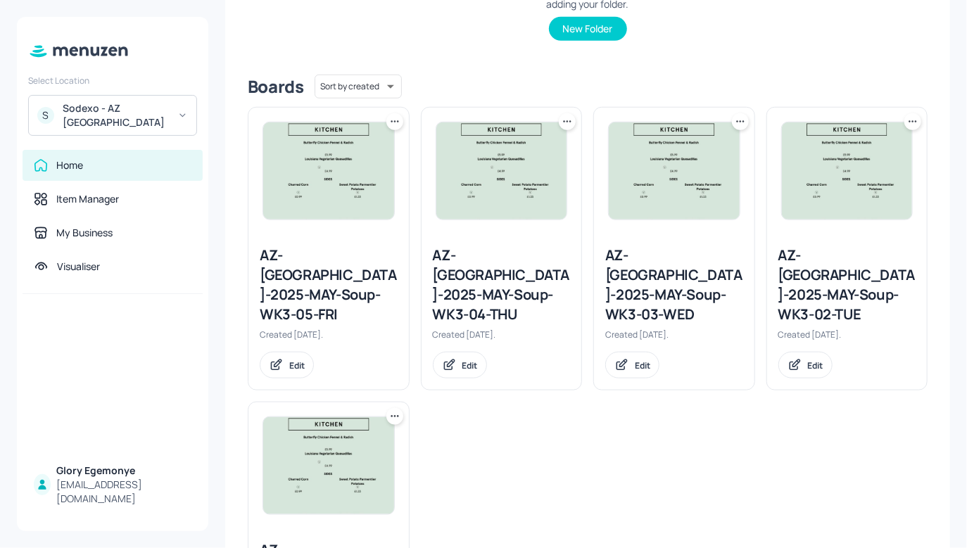
click at [639, 269] on div "AZ-[GEOGRAPHIC_DATA]-2025-MAY-Soup-WK3-03-WED" at bounding box center [675, 285] width 138 height 79
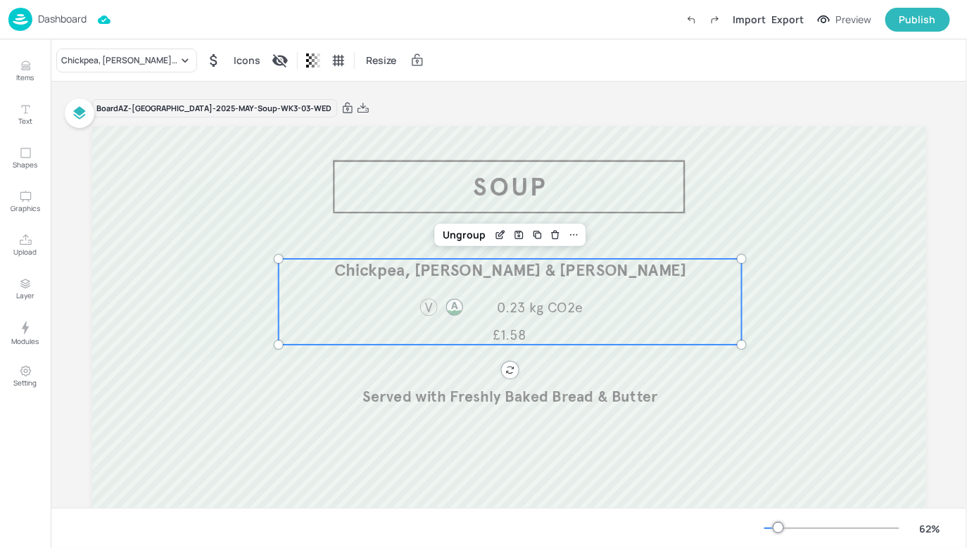
click at [408, 303] on div "Chickpea, [PERSON_NAME] & [PERSON_NAME] Soup £1.58 0.23 kg CO2e" at bounding box center [509, 302] width 463 height 86
click at [124, 62] on div "Chickpea, [PERSON_NAME] & [PERSON_NAME]" at bounding box center [119, 60] width 117 height 13
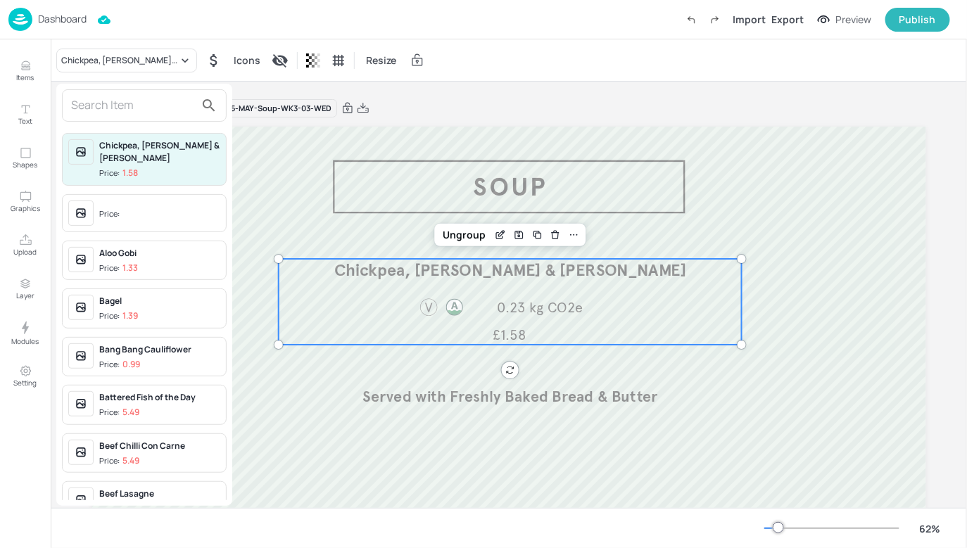
click at [363, 99] on div at bounding box center [483, 274] width 967 height 548
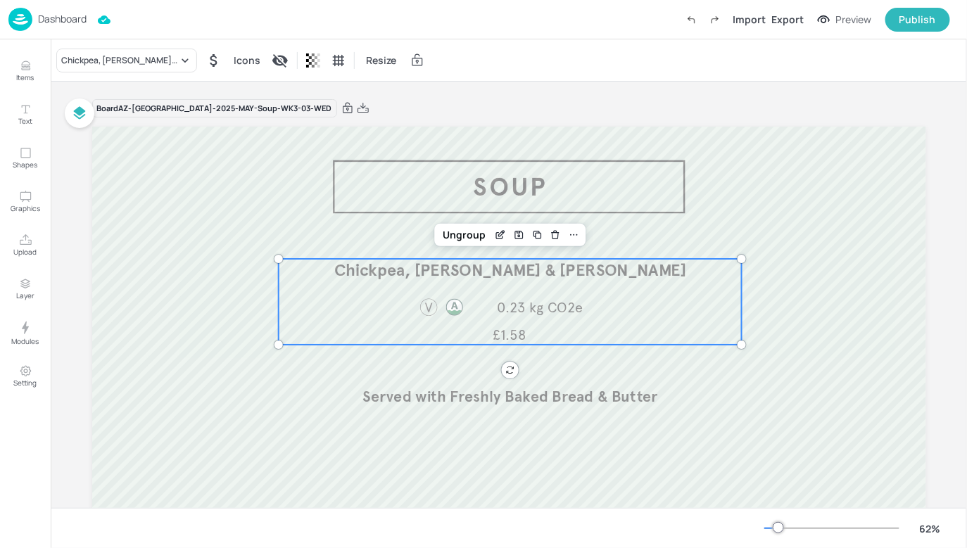
click at [366, 106] on div "Board AZ-[GEOGRAPHIC_DATA]-2025-MAY-Soup-WK3-03-WED" at bounding box center [509, 109] width 834 height 20
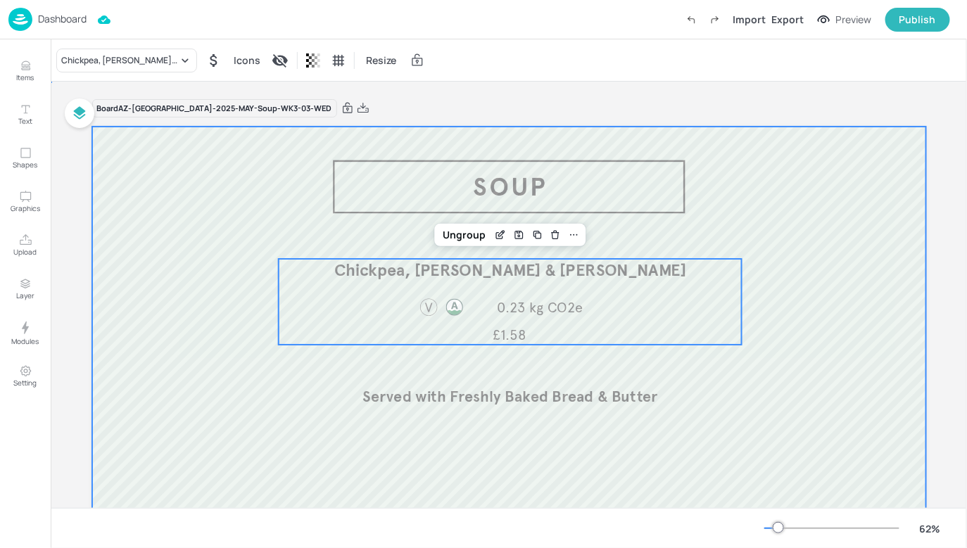
click at [382, 161] on div at bounding box center [509, 362] width 834 height 470
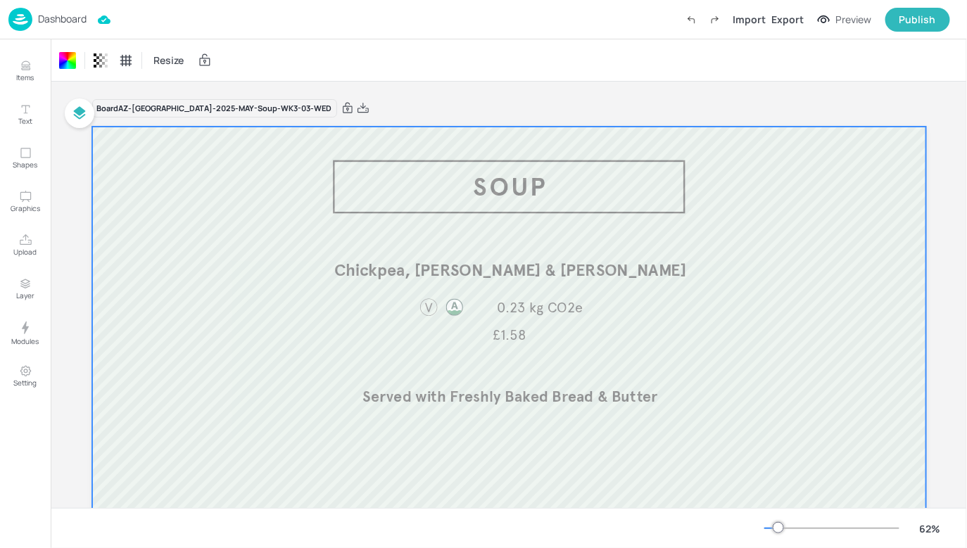
click at [71, 22] on p "Dashboard" at bounding box center [62, 19] width 49 height 10
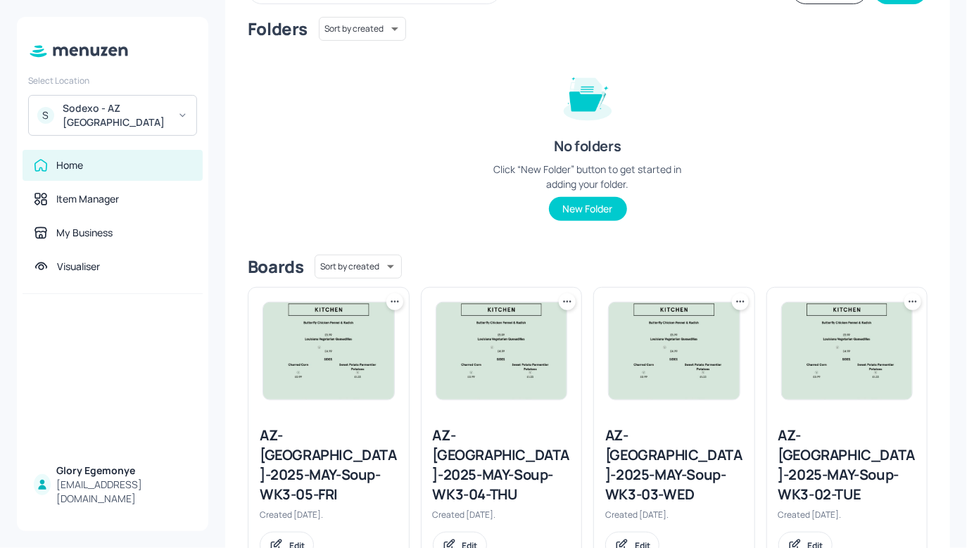
scroll to position [246, 0]
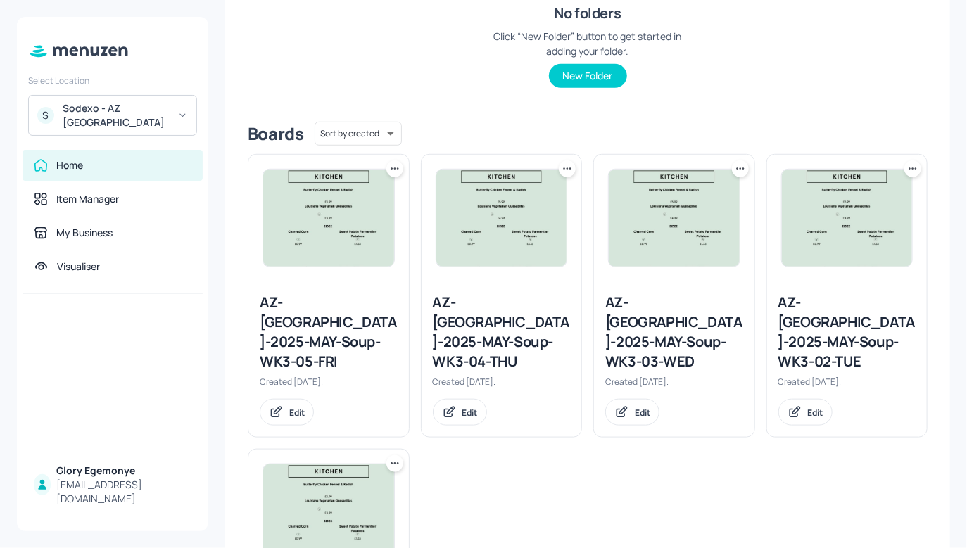
click at [491, 310] on div "AZ-[GEOGRAPHIC_DATA]-2025-MAY-Soup-WK3-04-THU" at bounding box center [502, 332] width 138 height 79
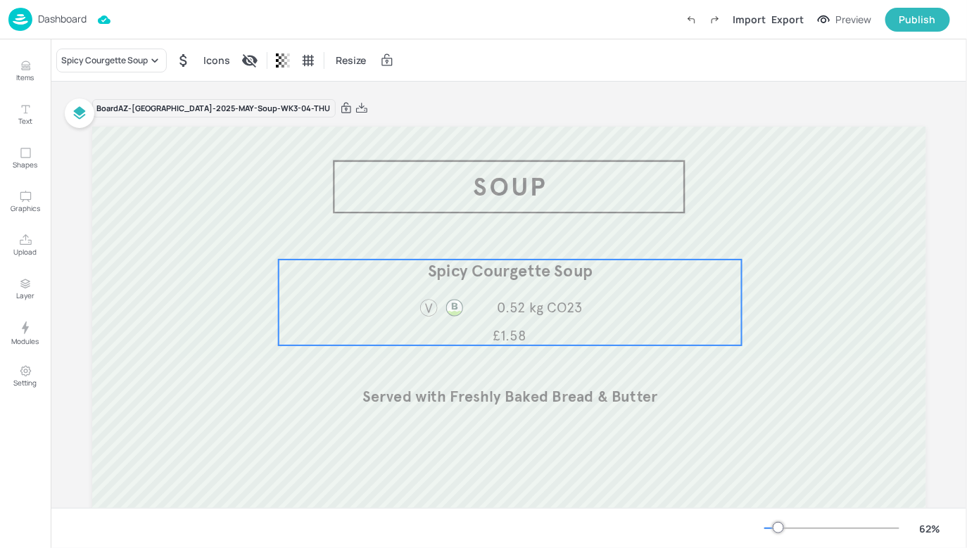
click at [494, 306] on p "0.52 kg CO23" at bounding box center [539, 309] width 137 height 20
click at [156, 50] on div "Spicy Courgette Soup" at bounding box center [111, 61] width 111 height 24
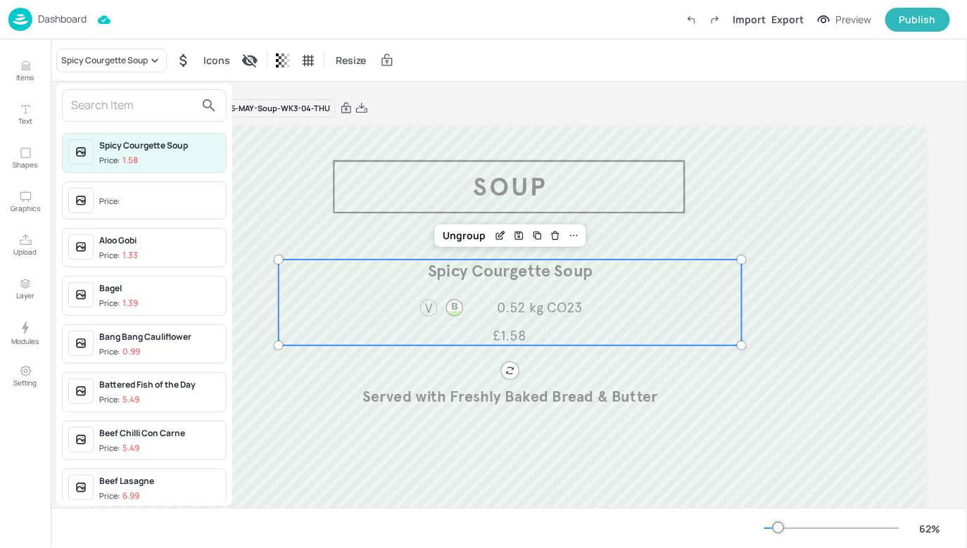
drag, startPoint x: 163, startPoint y: 102, endPoint x: 163, endPoint y: 116, distance: 14.1
click at [163, 102] on input "text" at bounding box center [133, 105] width 124 height 23
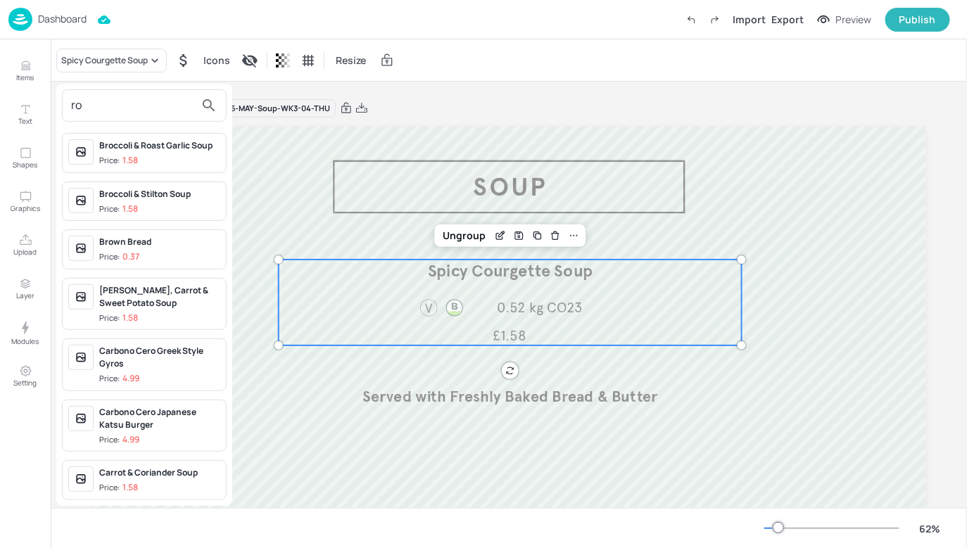
type input "r"
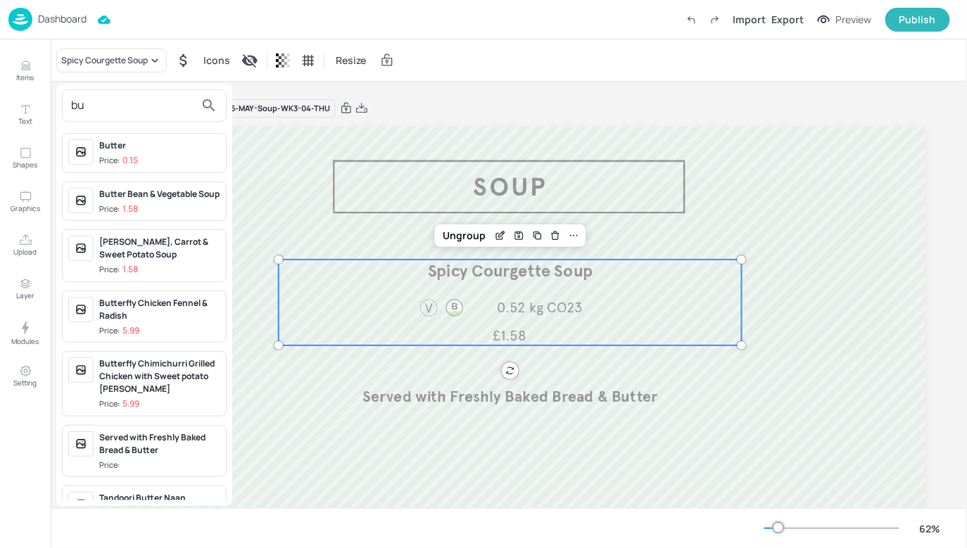
type input "b"
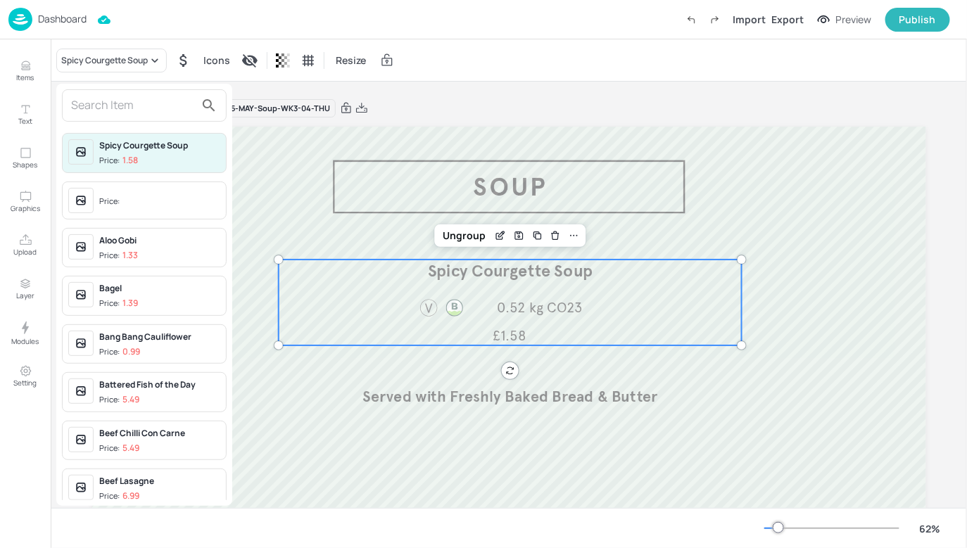
click at [11, 74] on div at bounding box center [483, 274] width 967 height 548
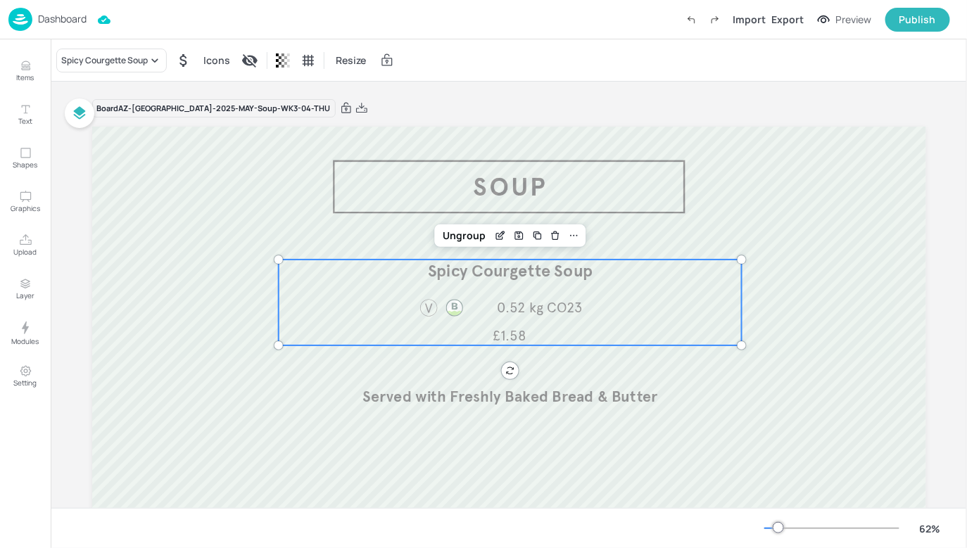
click at [15, 73] on div "Spicy Courgette Soup Price: 1.58 Price: Aloo Gobi Price: 1.33 Bagel Price: 1.39…" at bounding box center [483, 277] width 967 height 543
click at [16, 72] on button "Items" at bounding box center [25, 71] width 41 height 41
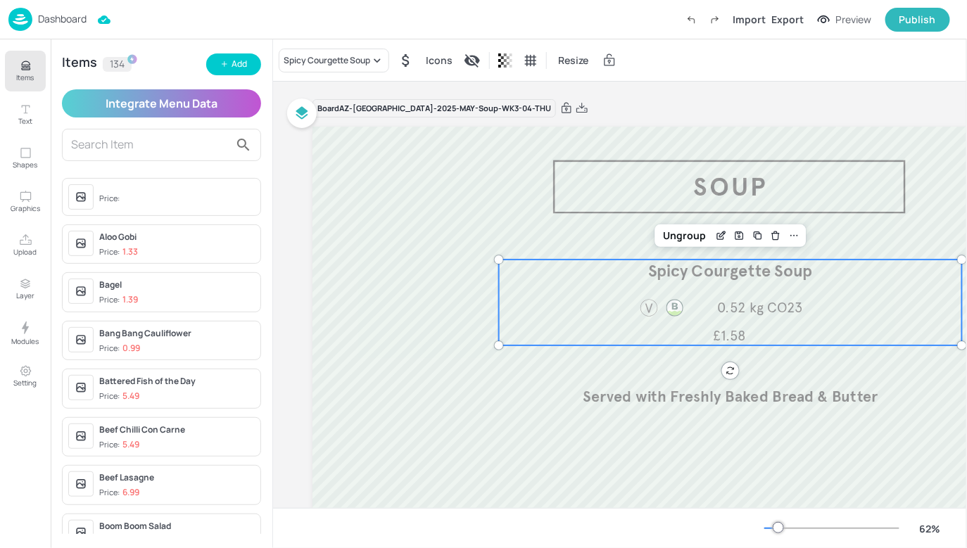
click at [208, 40] on div "Items 134 Add Integrate Menu Data Price: Aloo Gobi Price: 1.33 Bagel Price: 1.3…" at bounding box center [162, 293] width 222 height 509
drag, startPoint x: 227, startPoint y: 79, endPoint x: 224, endPoint y: 73, distance: 7.2
click at [222, 68] on div "Items 134 Add Integrate Menu Data Price: Aloo Gobi Price: 1.33 Bagel Price: 1.3…" at bounding box center [162, 293] width 222 height 509
click at [225, 72] on button "Add" at bounding box center [233, 65] width 55 height 22
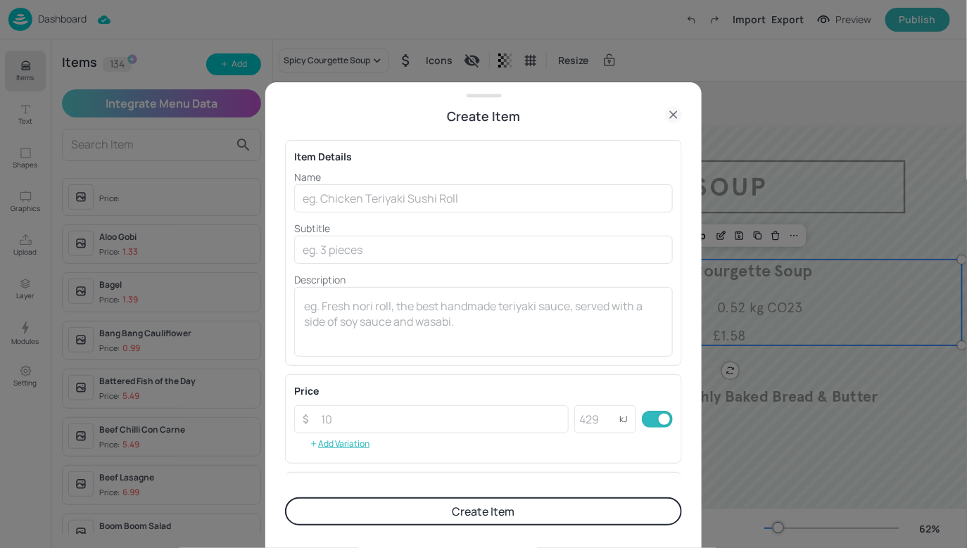
click at [340, 214] on div "Name ​ Subtitle ​ Description x ​" at bounding box center [483, 263] width 379 height 187
click at [346, 189] on input "text" at bounding box center [483, 198] width 379 height 28
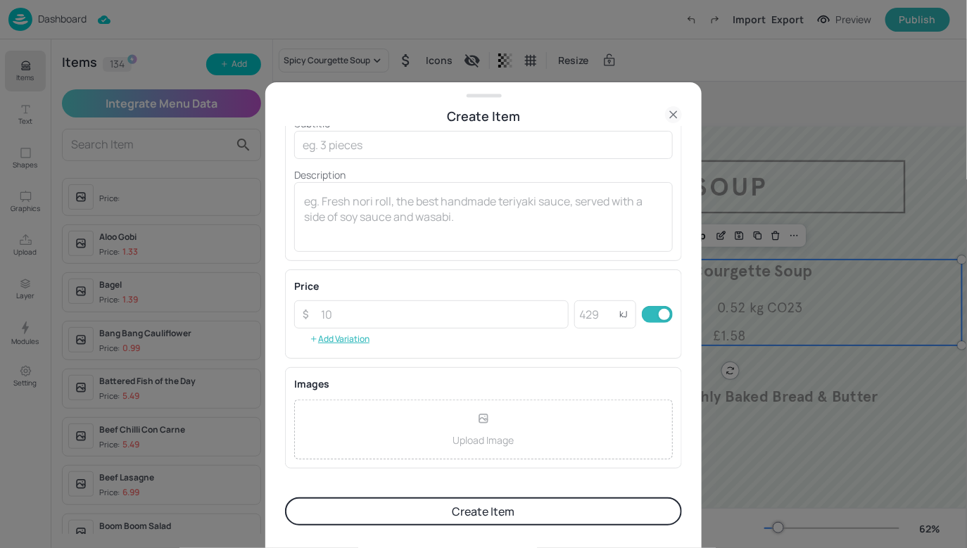
scroll to position [106, 0]
type input "Roast Butternut Squash Soup"
click at [325, 317] on input "number" at bounding box center [441, 314] width 256 height 28
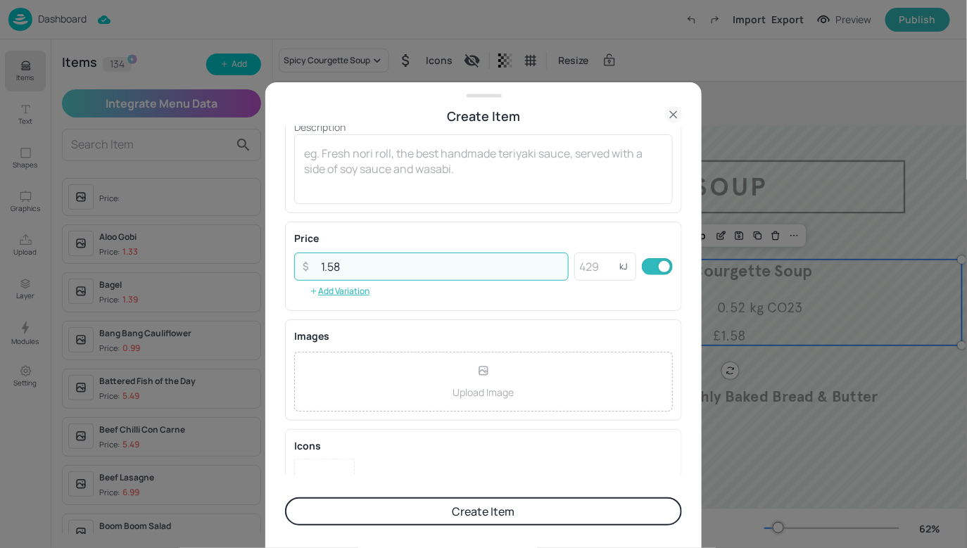
scroll to position [208, 0]
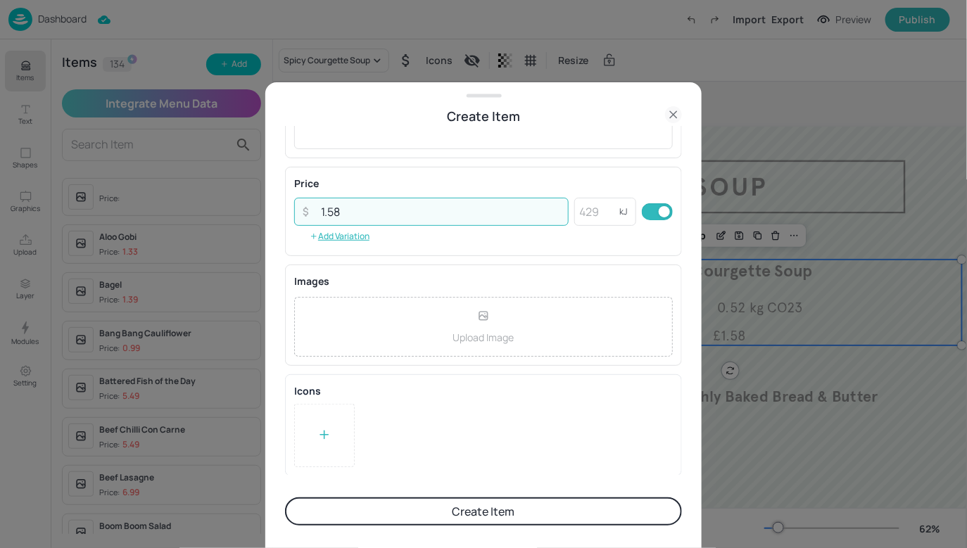
type input "1.58"
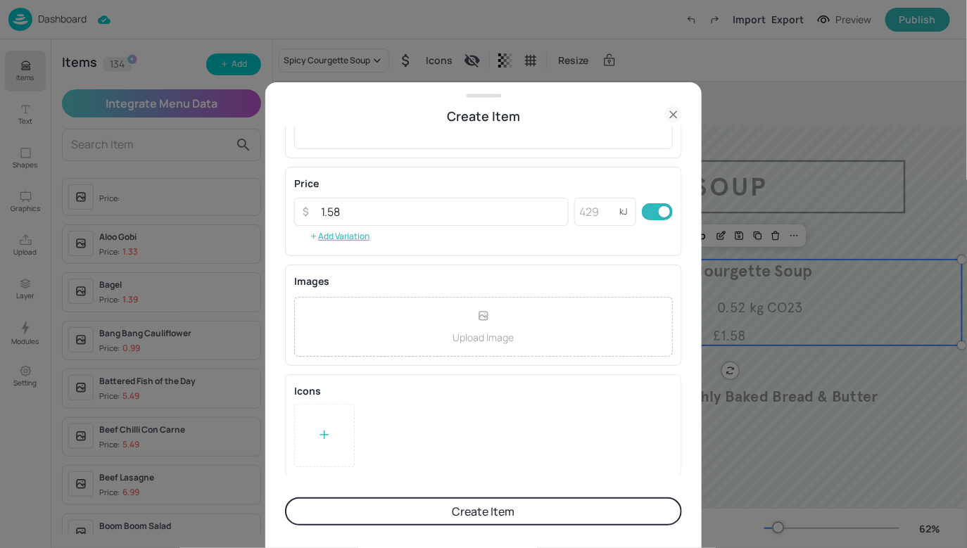
click at [320, 426] on div at bounding box center [325, 435] width 14 height 21
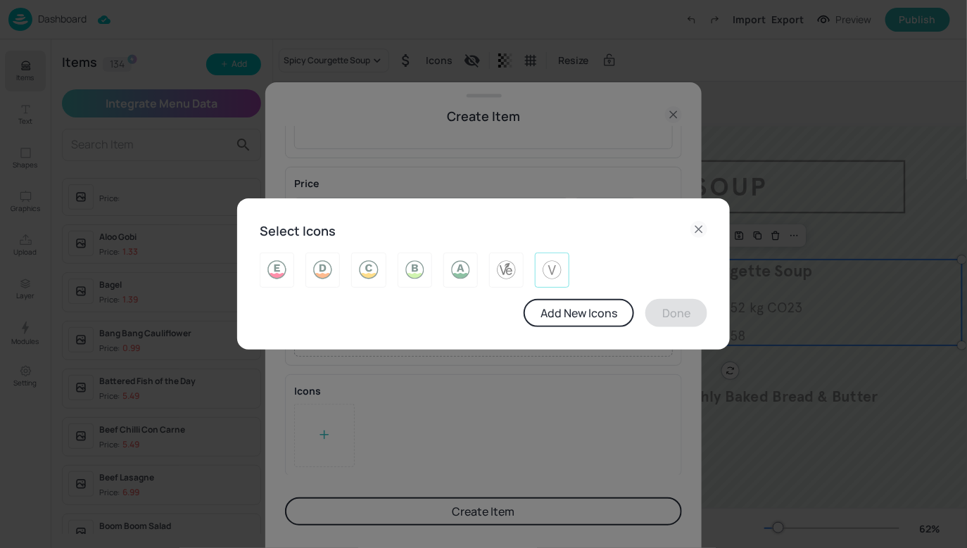
click at [552, 261] on img at bounding box center [552, 270] width 22 height 23
click at [659, 306] on button "Done" at bounding box center [677, 313] width 62 height 28
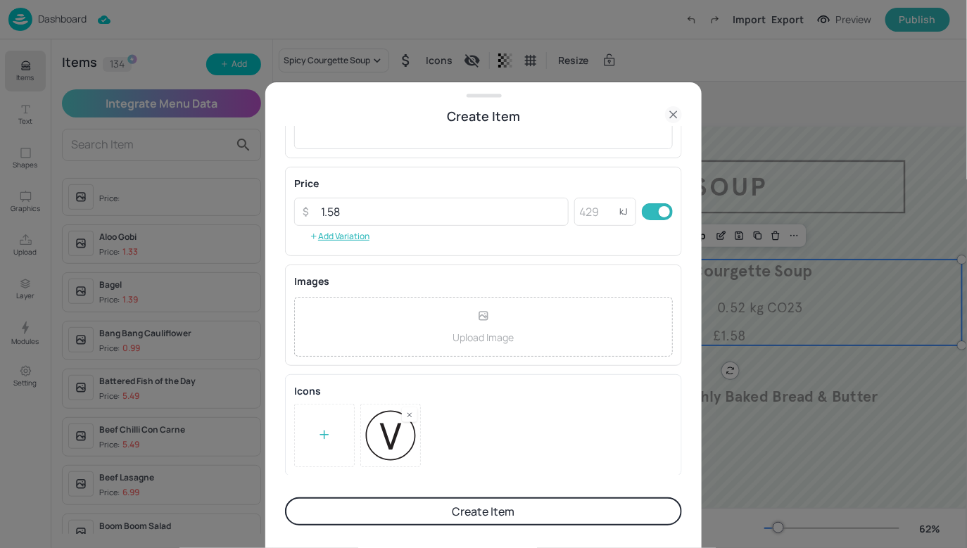
click at [506, 514] on button "Create Item" at bounding box center [483, 512] width 397 height 28
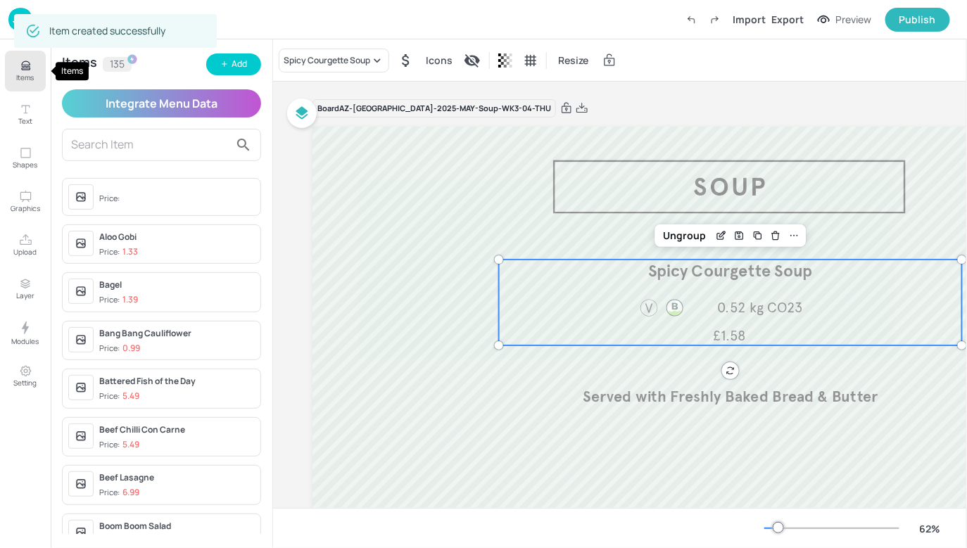
click at [33, 59] on button "Items" at bounding box center [25, 71] width 41 height 41
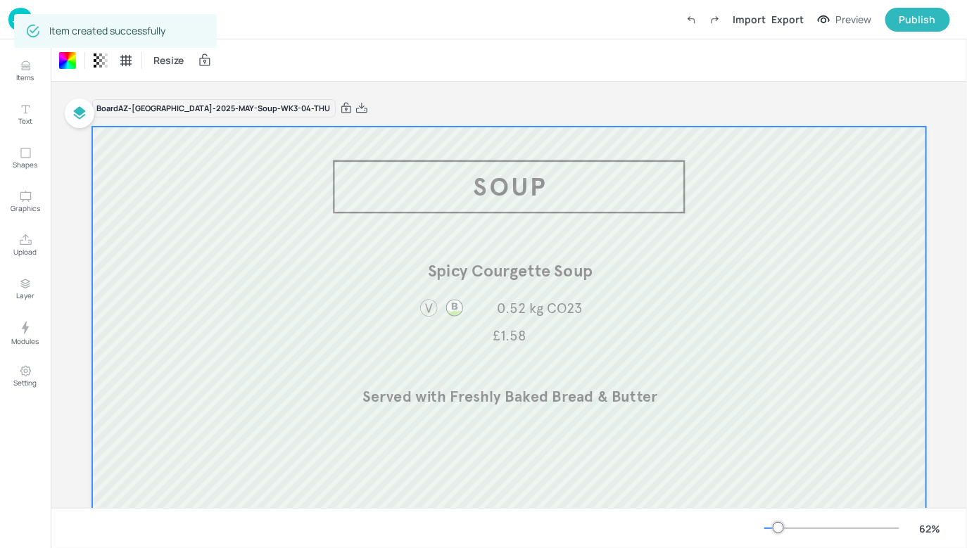
click at [254, 44] on div "Resize" at bounding box center [509, 60] width 917 height 42
click at [250, 42] on div "Resize" at bounding box center [509, 60] width 917 height 42
click at [71, 17] on p "Dashboard" at bounding box center [62, 19] width 49 height 10
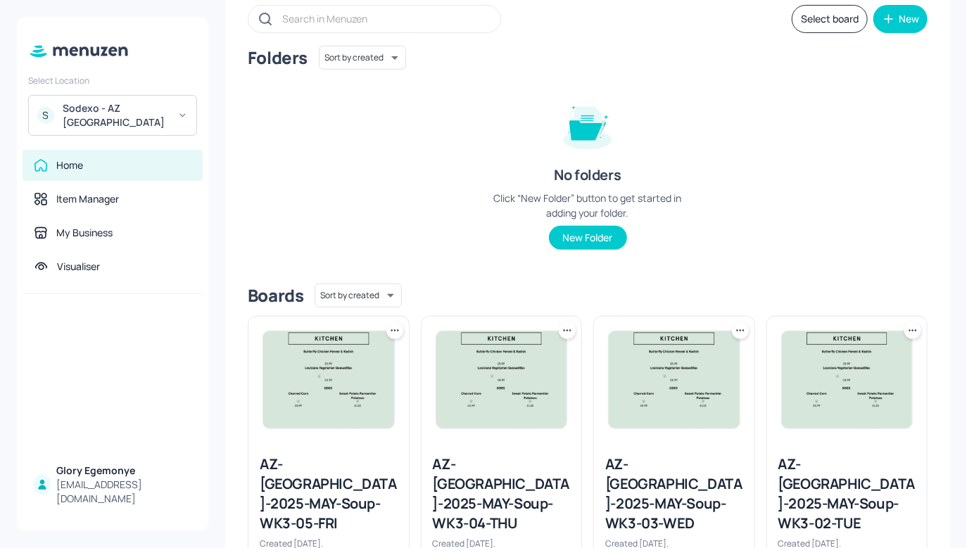
scroll to position [98, 0]
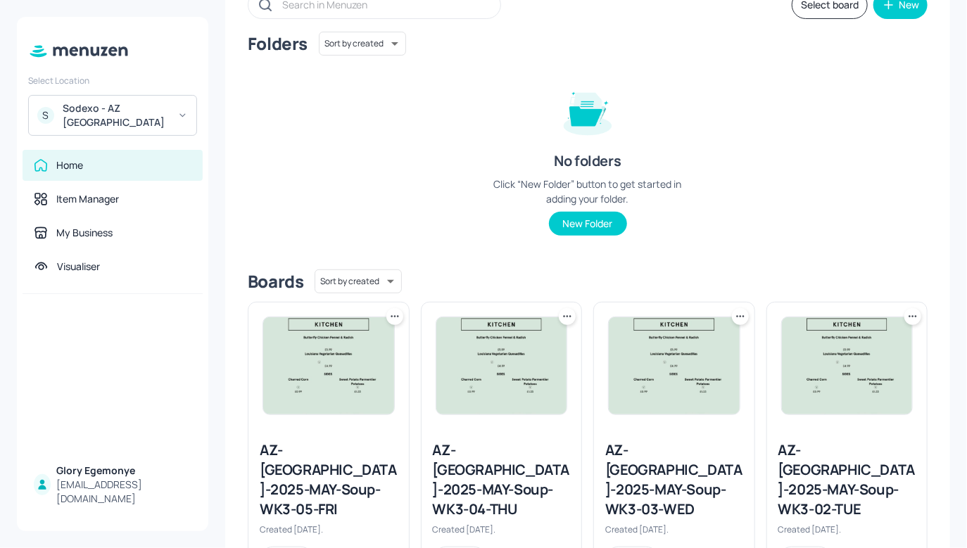
click at [471, 465] on div "AZ-[GEOGRAPHIC_DATA]-2025-MAY-Soup-WK3-04-THU" at bounding box center [502, 480] width 138 height 79
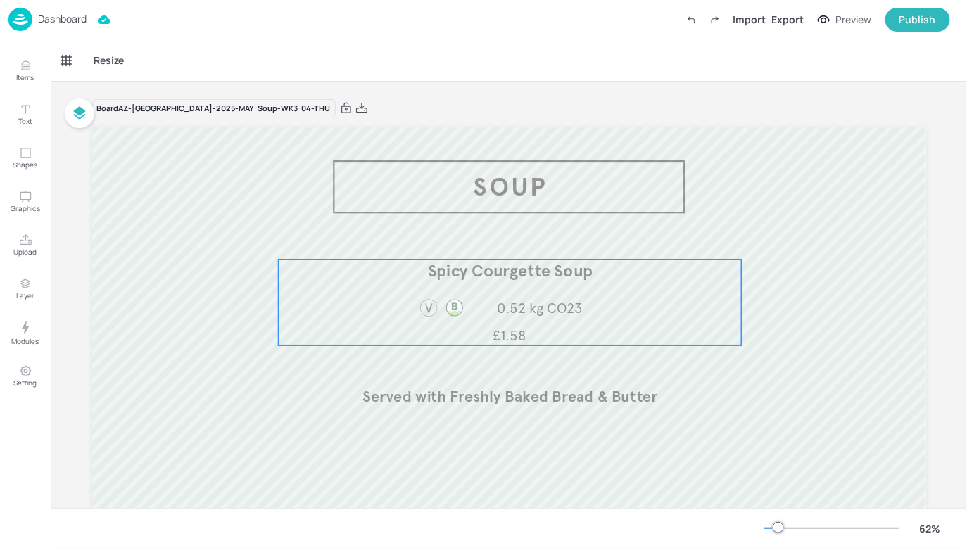
click at [467, 322] on div at bounding box center [441, 310] width 59 height 25
click at [136, 58] on div "Spicy Courgette Soup" at bounding box center [104, 60] width 87 height 13
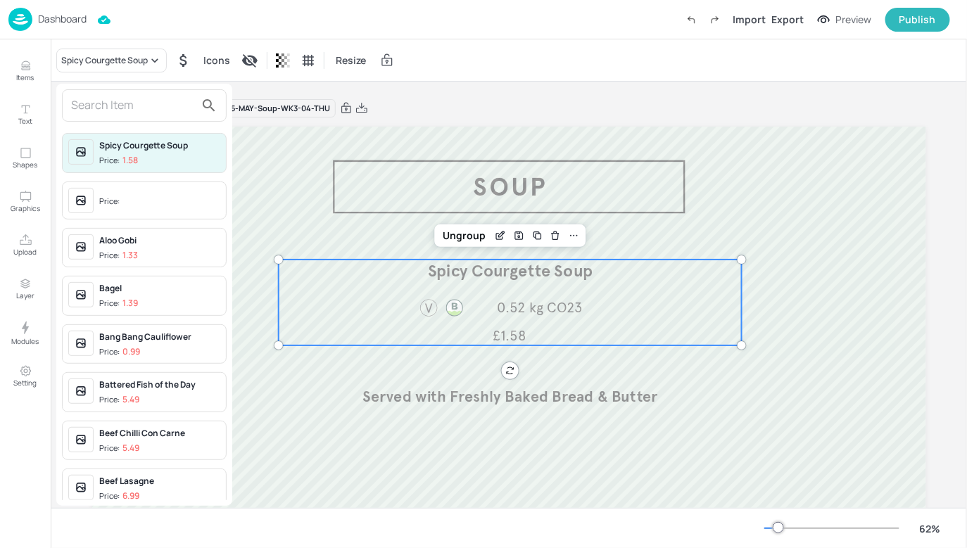
click at [137, 95] on input "text" at bounding box center [133, 105] width 124 height 23
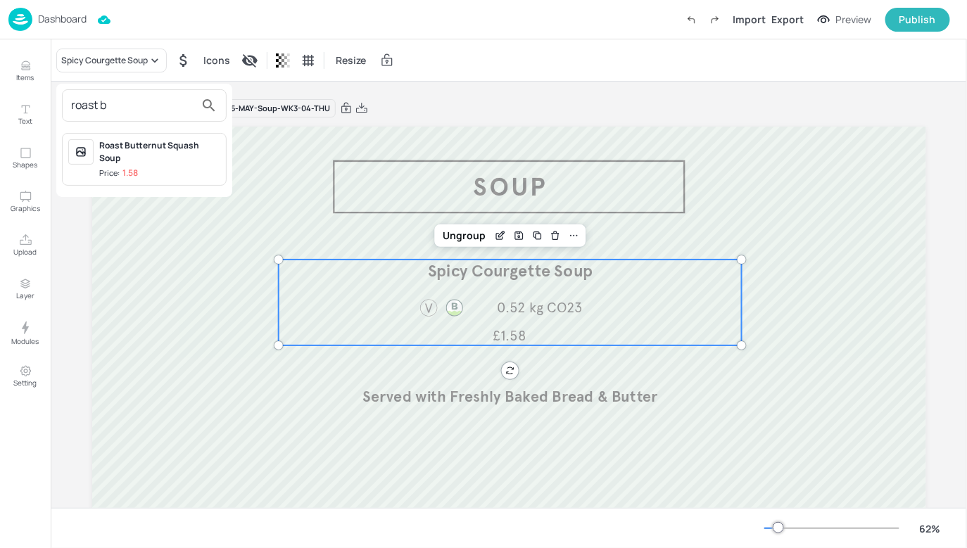
type input "roast b"
click at [178, 168] on span "Price: 1.58" at bounding box center [159, 174] width 121 height 12
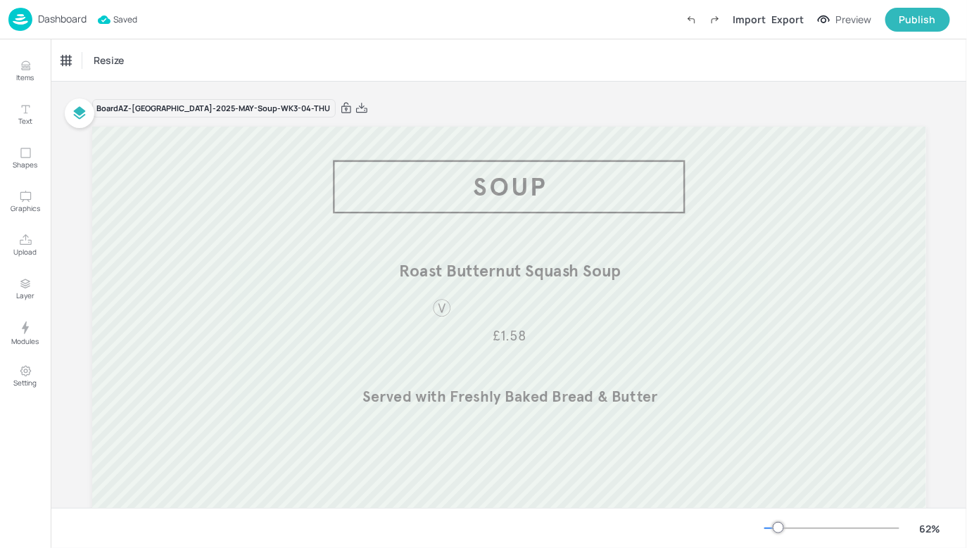
click at [81, 17] on p "Dashboard" at bounding box center [62, 19] width 49 height 10
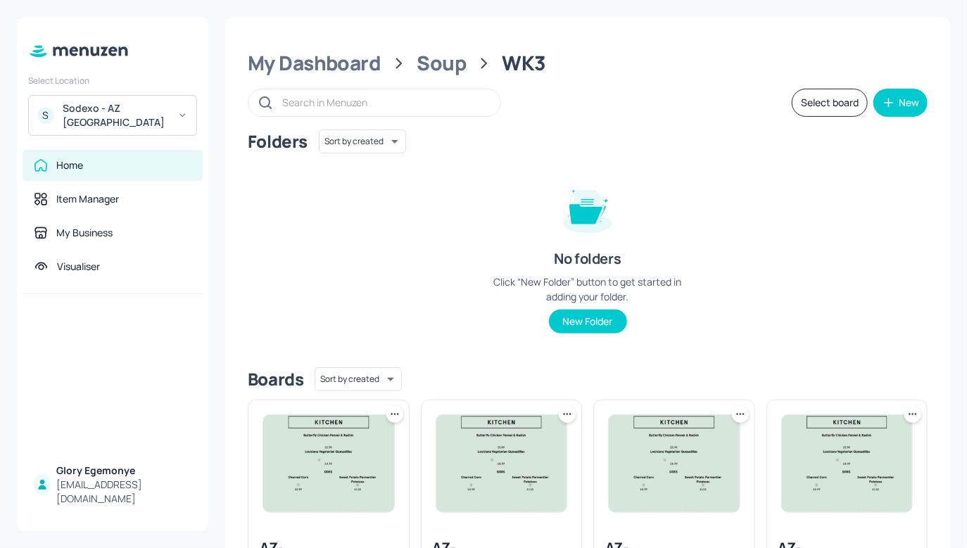
click at [332, 516] on div at bounding box center [329, 464] width 161 height 127
click at [334, 496] on img at bounding box center [328, 463] width 131 height 97
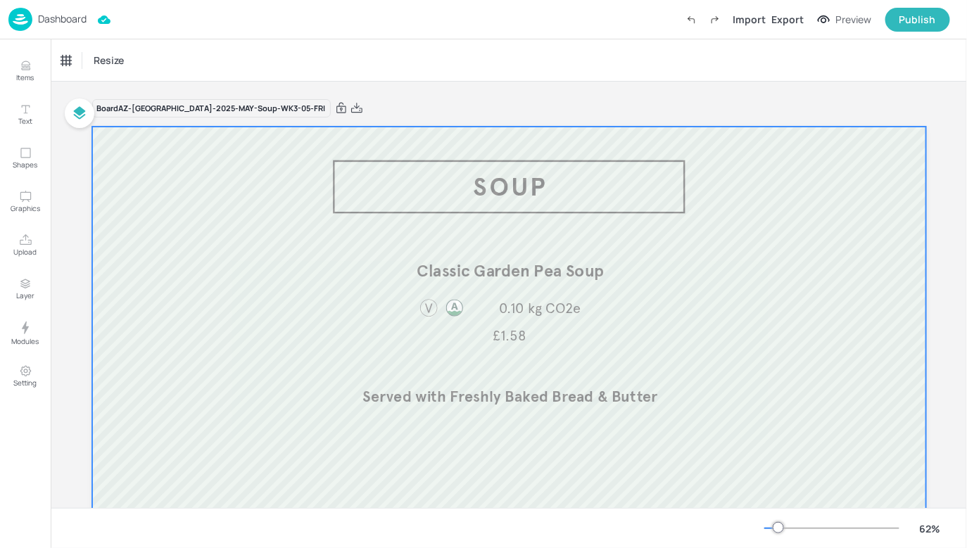
click at [491, 189] on div at bounding box center [509, 362] width 834 height 470
click at [80, 18] on p "Dashboard" at bounding box center [62, 19] width 49 height 10
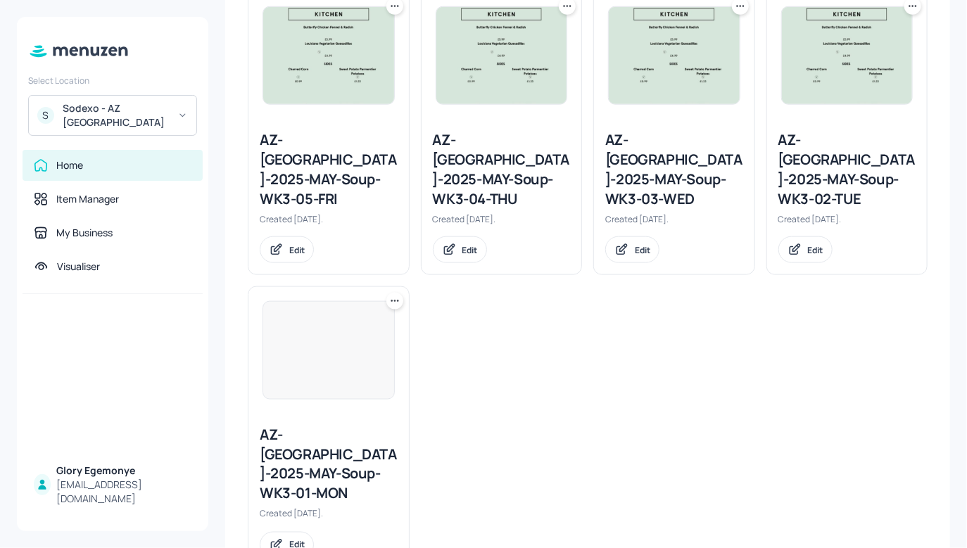
scroll to position [415, 0]
